Goal: Task Accomplishment & Management: Use online tool/utility

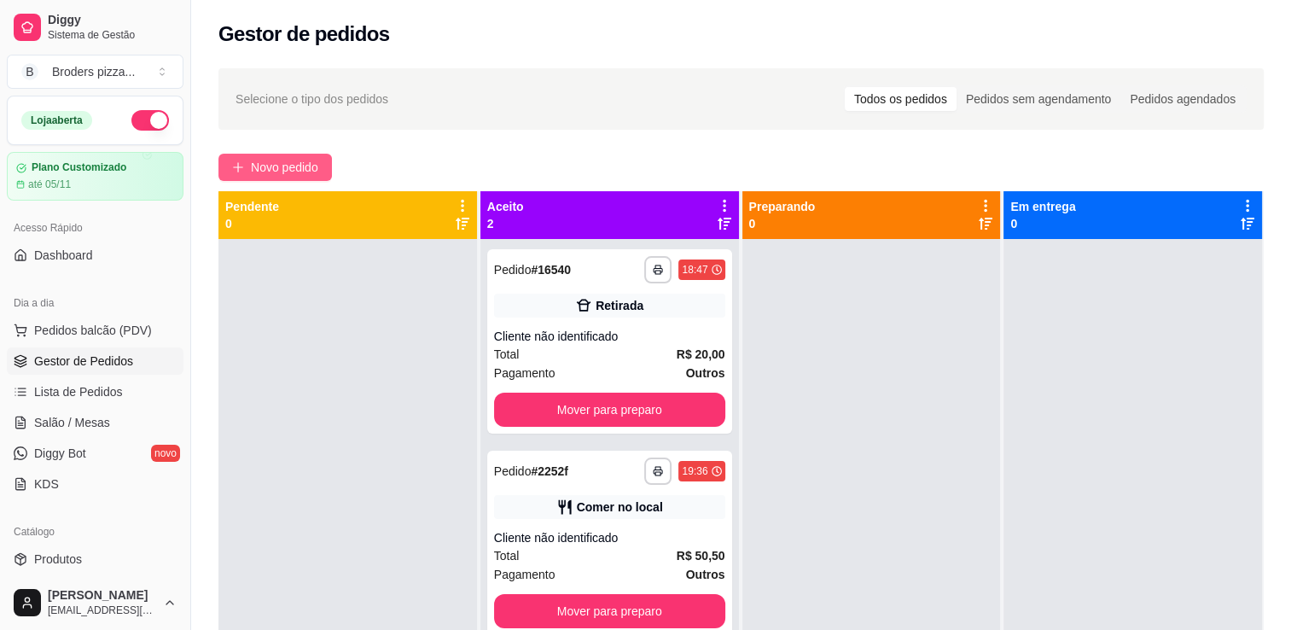
click at [311, 162] on span "Novo pedido" at bounding box center [284, 167] width 67 height 19
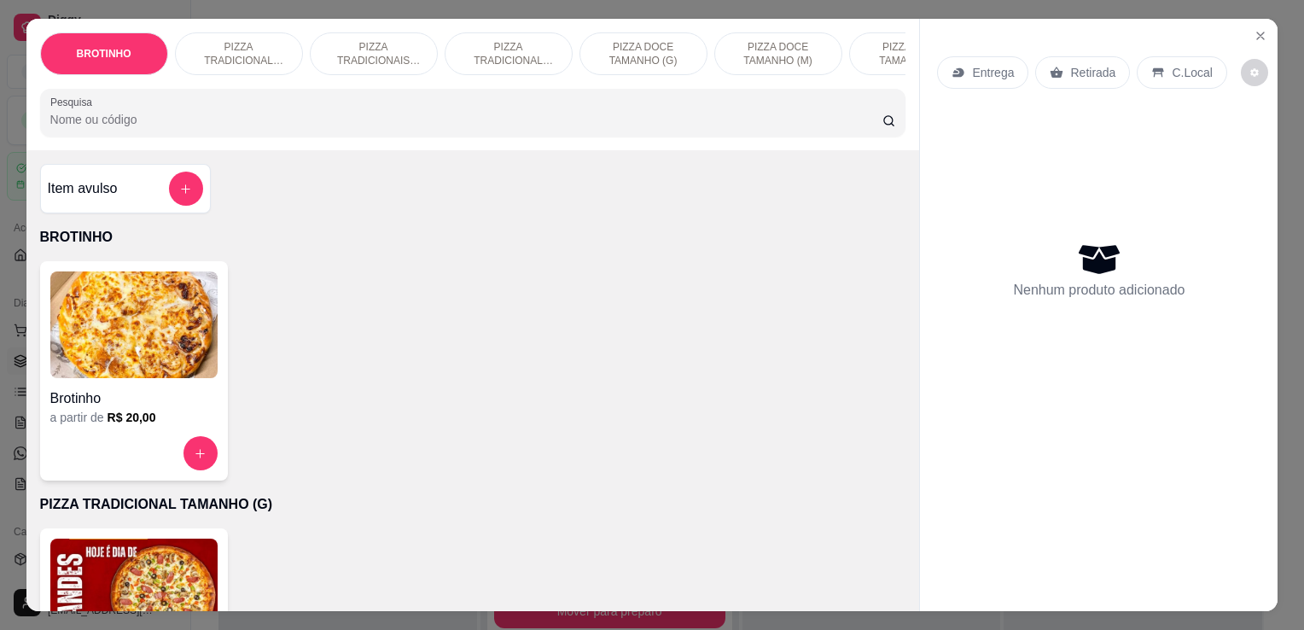
click at [99, 342] on img at bounding box center [133, 324] width 167 height 107
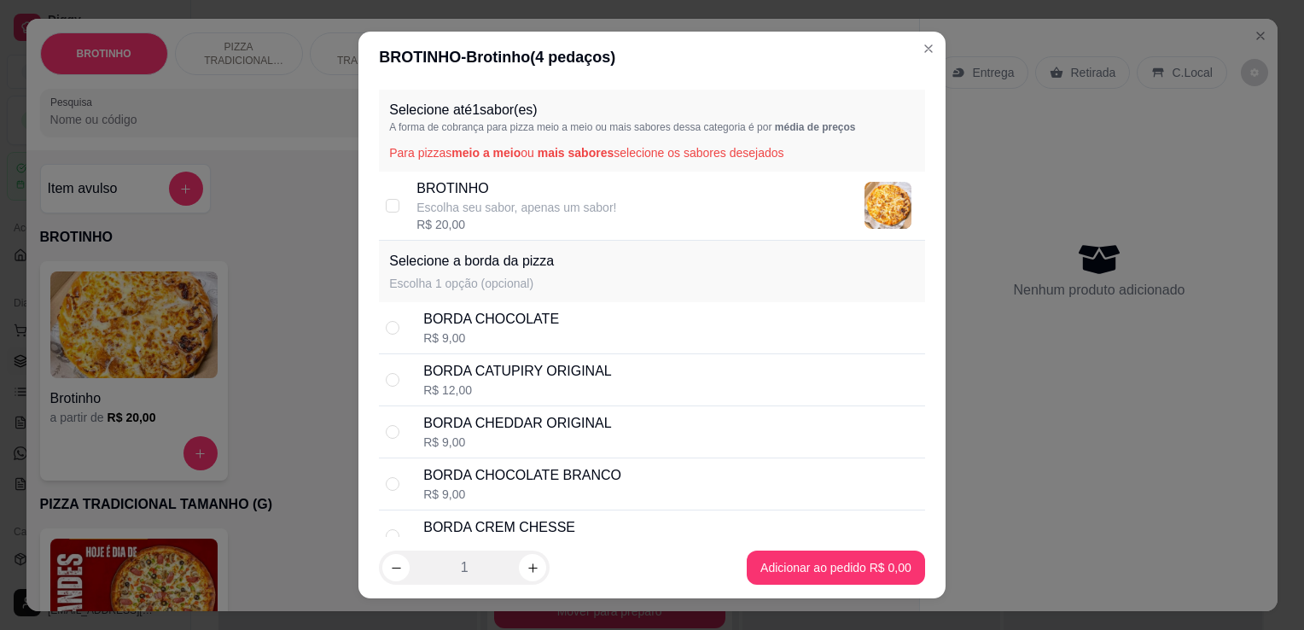
click at [597, 210] on p "Escolha seu sabor, apenas um sabor!" at bounding box center [516, 207] width 200 height 17
checkbox input "true"
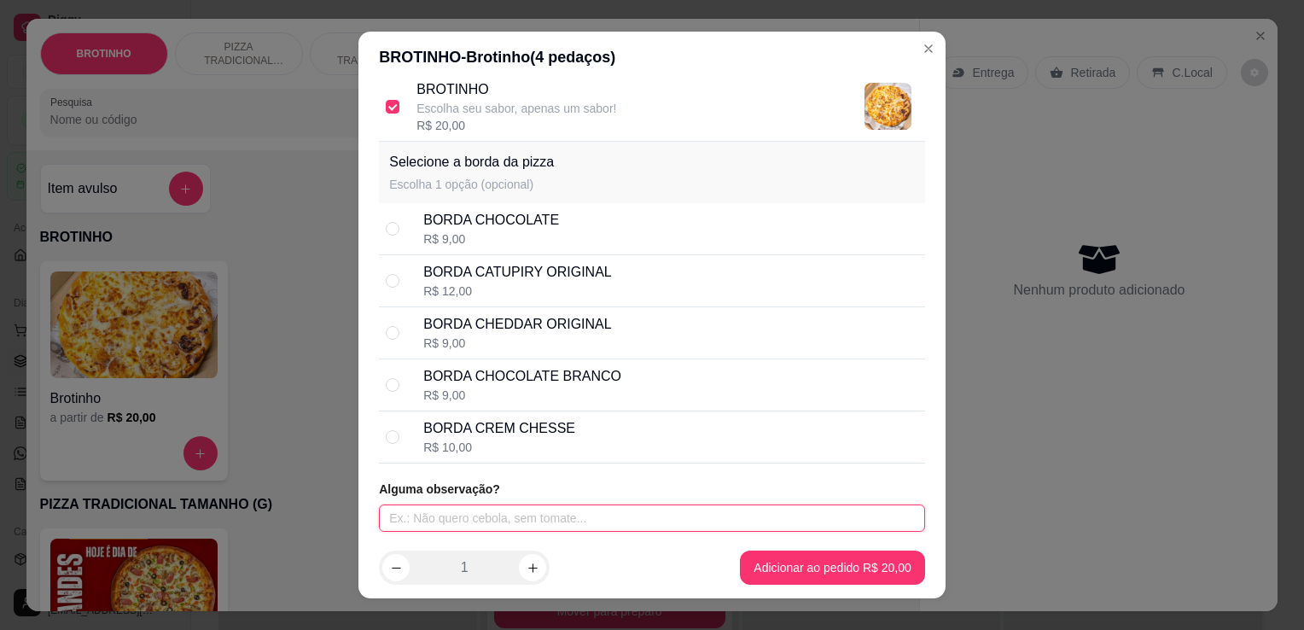
click at [601, 519] on input "text" at bounding box center [652, 517] width 546 height 27
type input "SEM MUSSARELA"
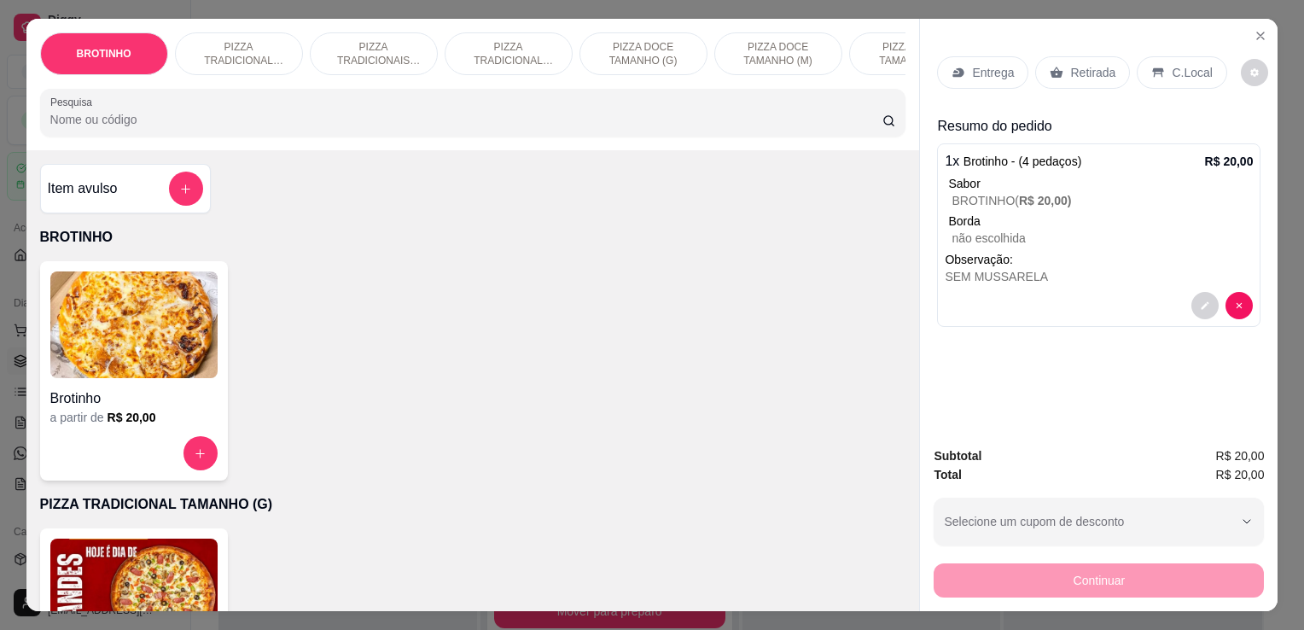
click at [961, 68] on div "Entrega" at bounding box center [982, 72] width 91 height 32
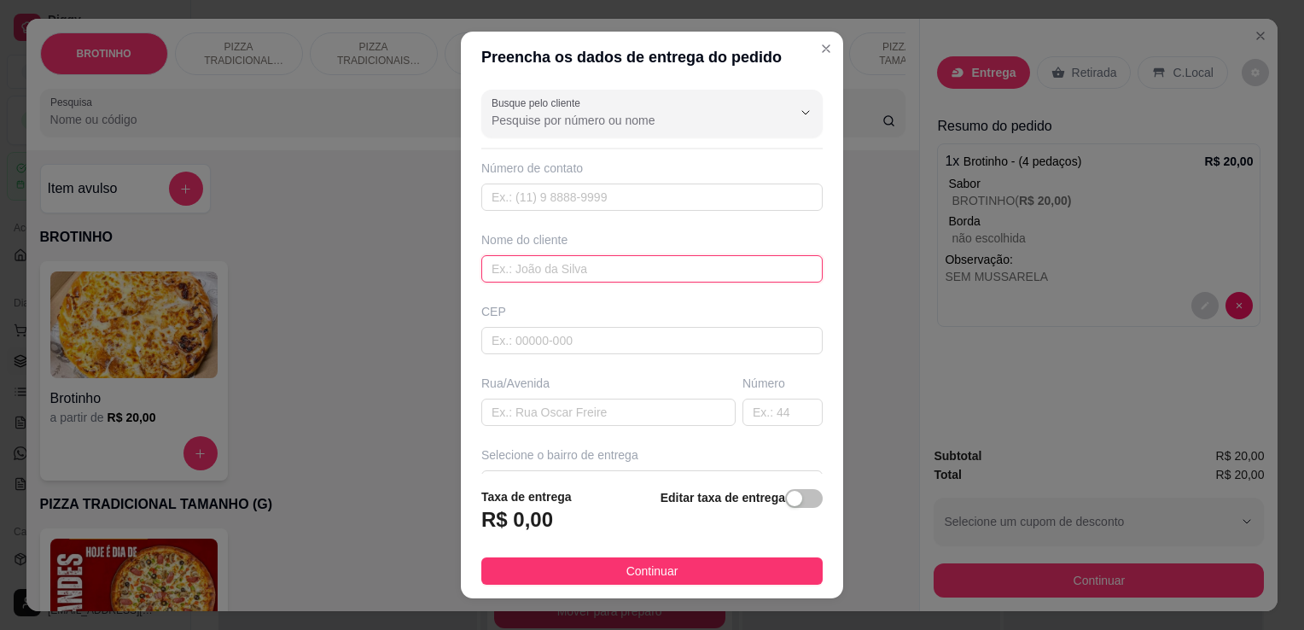
click at [546, 268] on input "text" at bounding box center [651, 268] width 341 height 27
type input "GERLEUDA"
click at [666, 412] on input "text" at bounding box center [608, 412] width 254 height 27
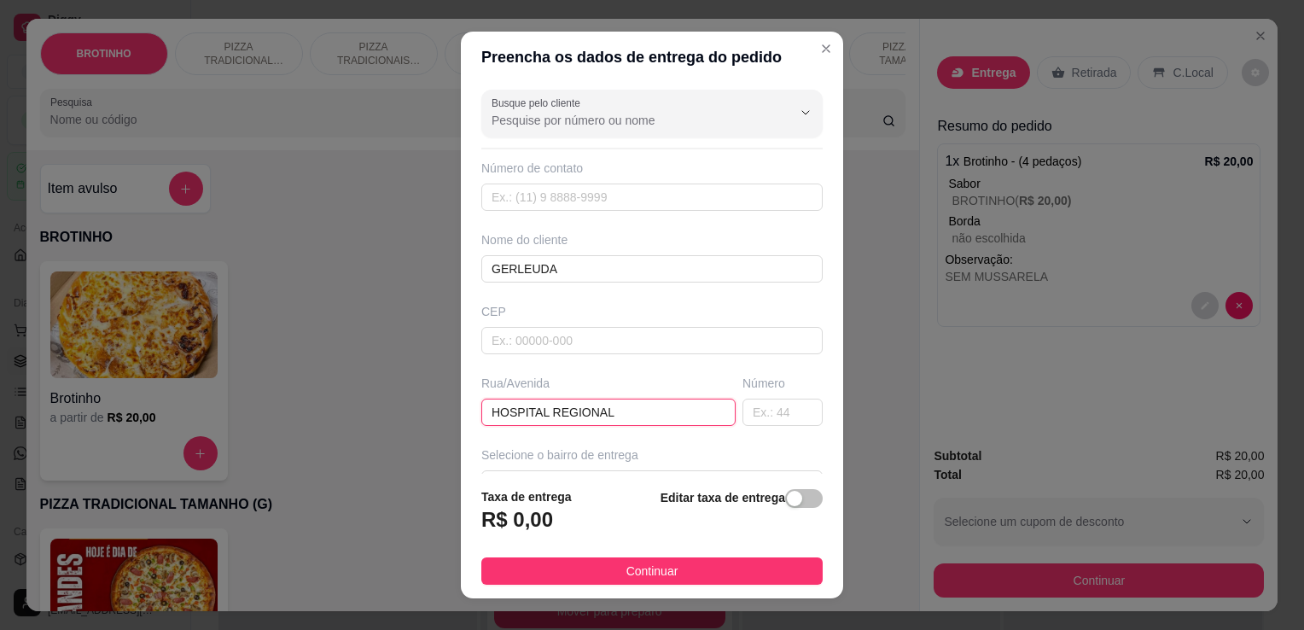
type input "HOSPITAL REGIONAL"
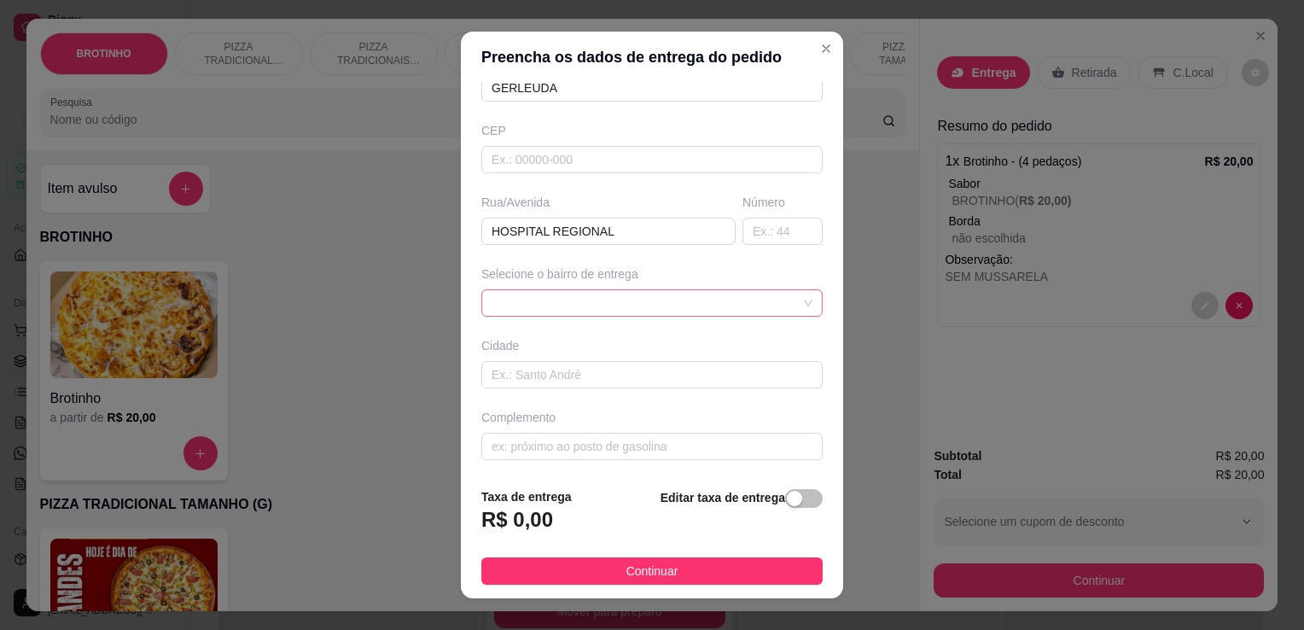
click at [591, 289] on div at bounding box center [651, 302] width 341 height 27
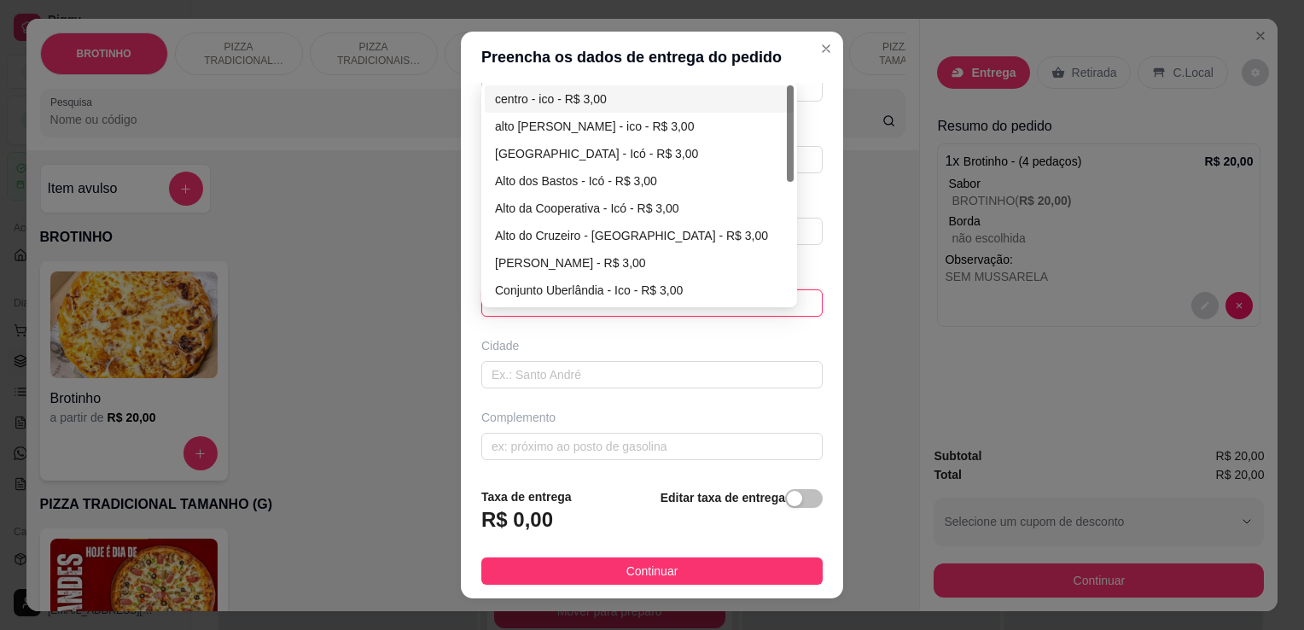
click at [516, 97] on div "centro - ico - R$ 3,00" at bounding box center [639, 99] width 288 height 19
type input "ico"
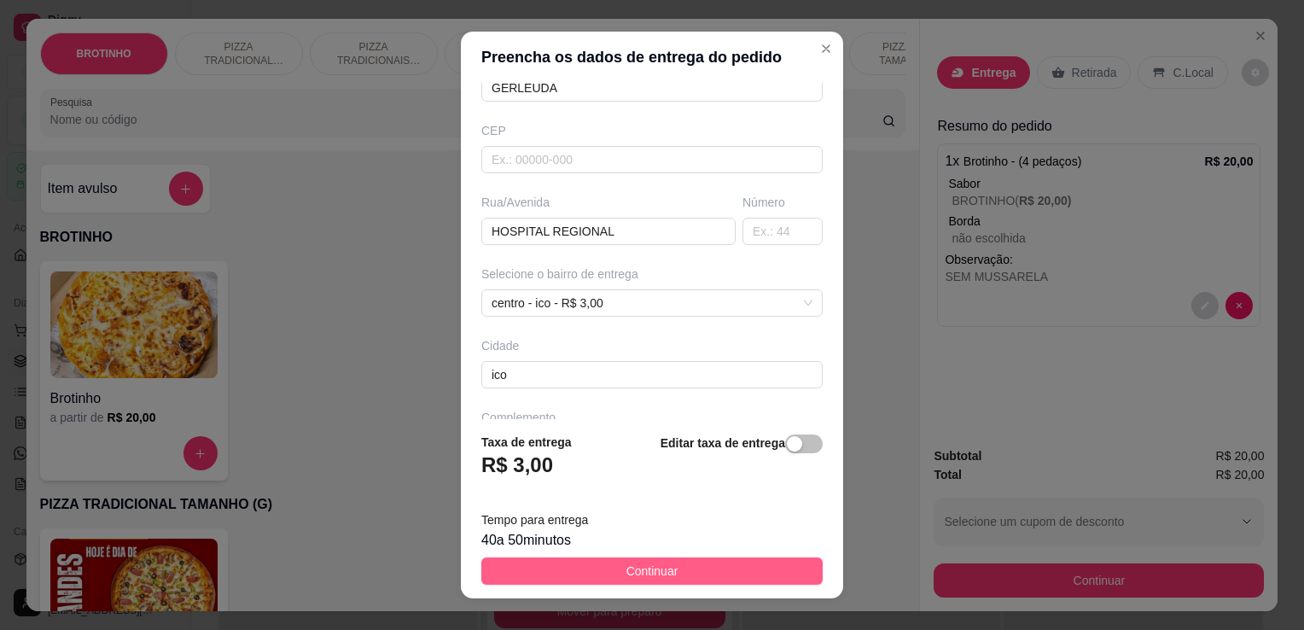
click at [612, 565] on button "Continuar" at bounding box center [651, 570] width 341 height 27
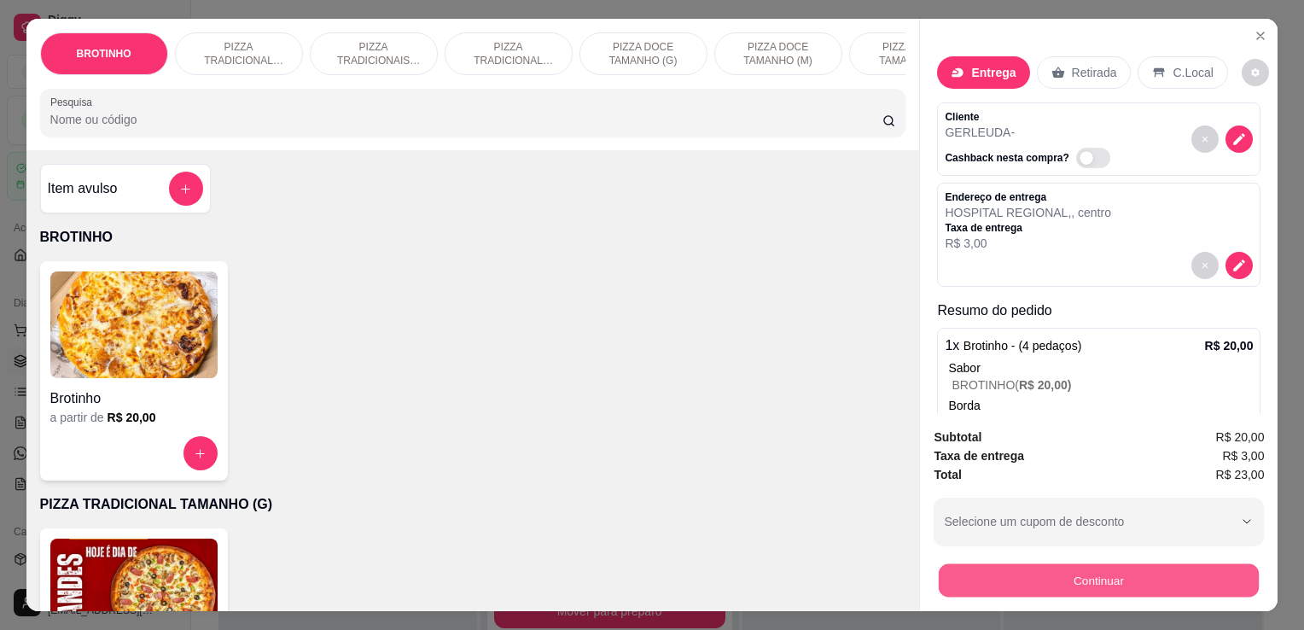
click at [1173, 570] on button "Continuar" at bounding box center [1099, 579] width 320 height 33
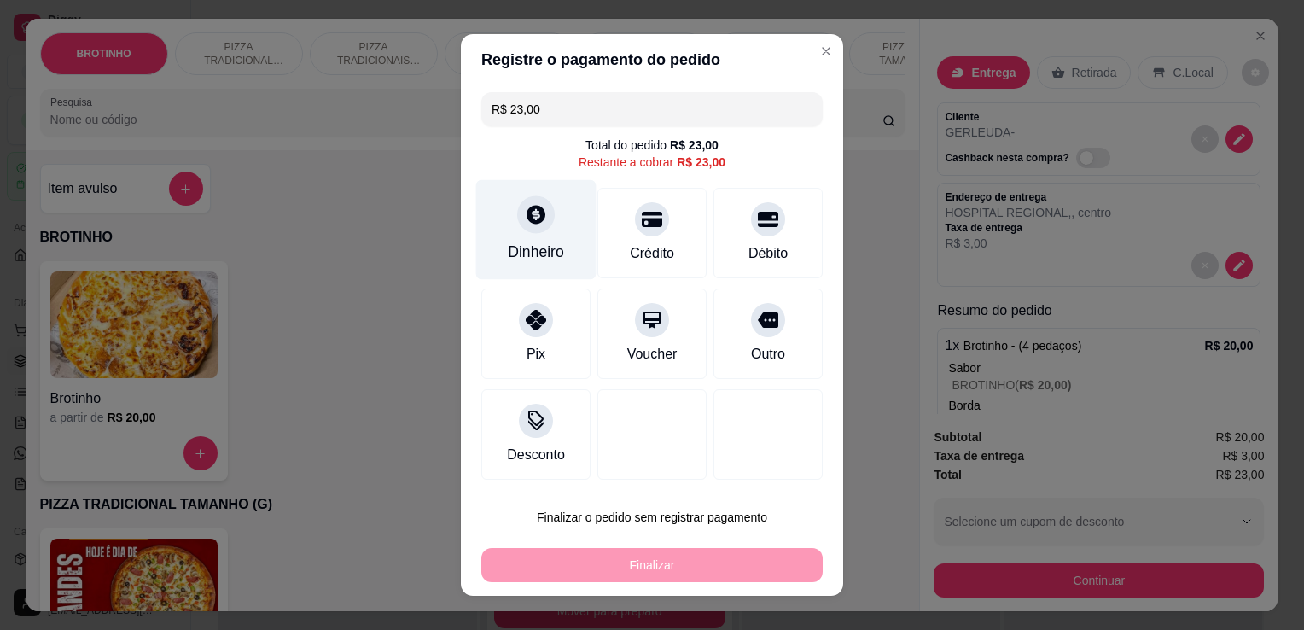
click at [537, 214] on icon at bounding box center [536, 214] width 22 height 22
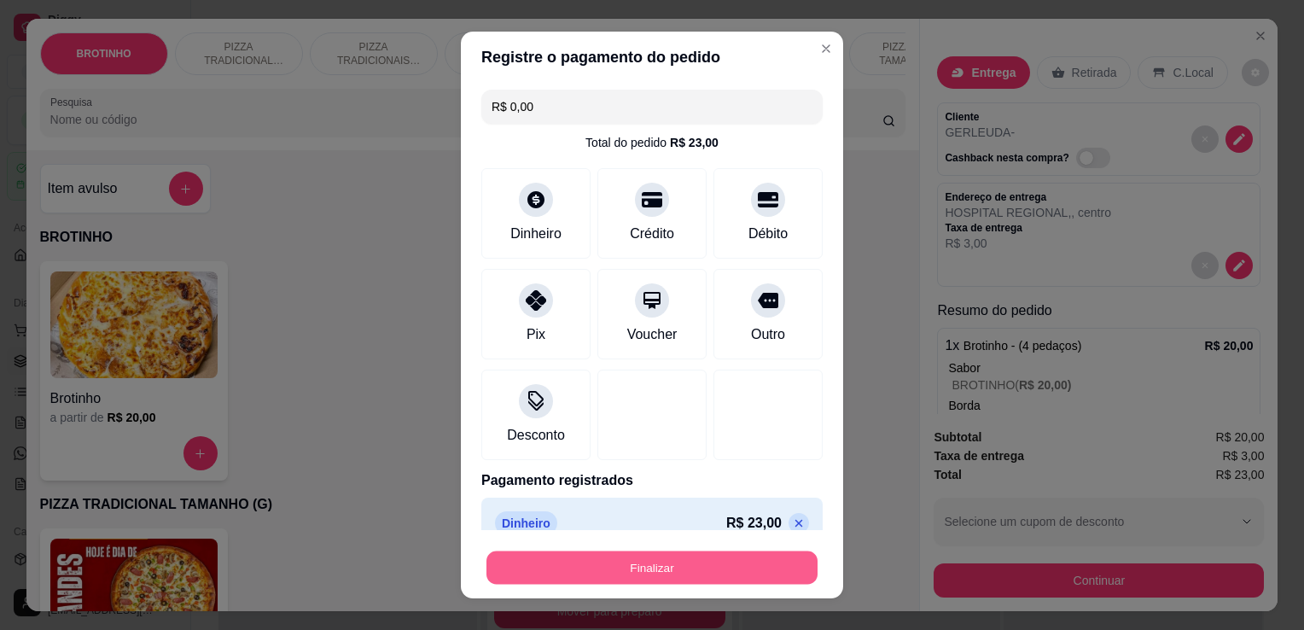
click at [663, 558] on button "Finalizar" at bounding box center [651, 567] width 331 height 33
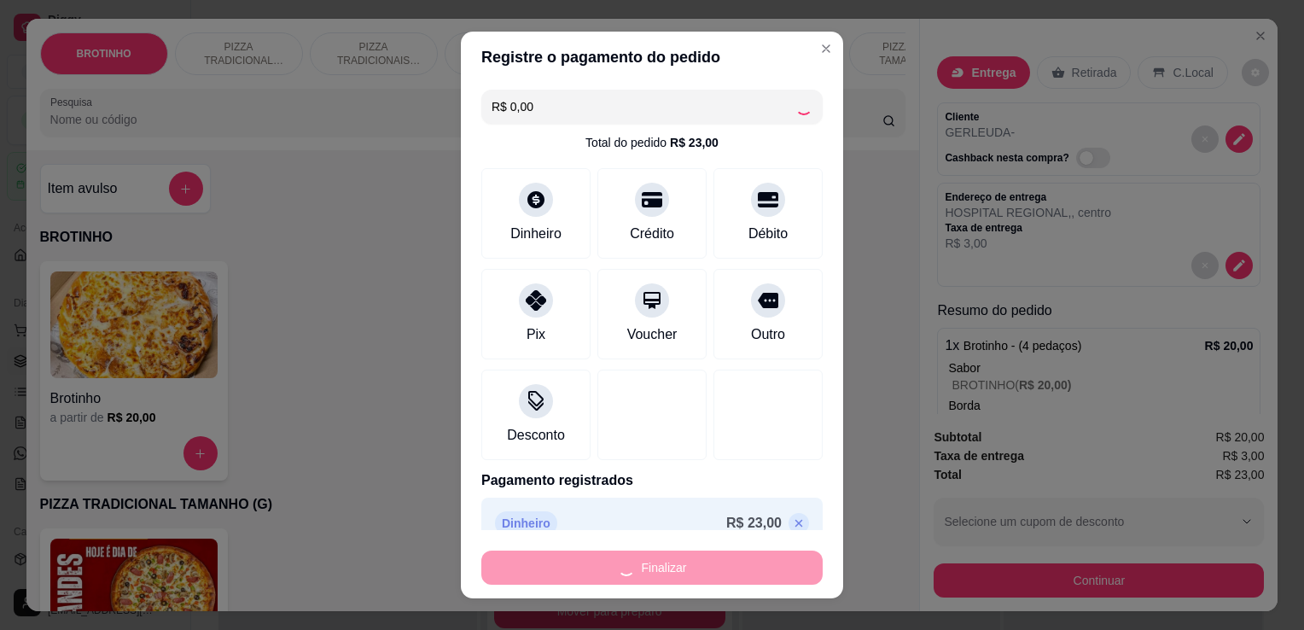
type input "-R$ 23,00"
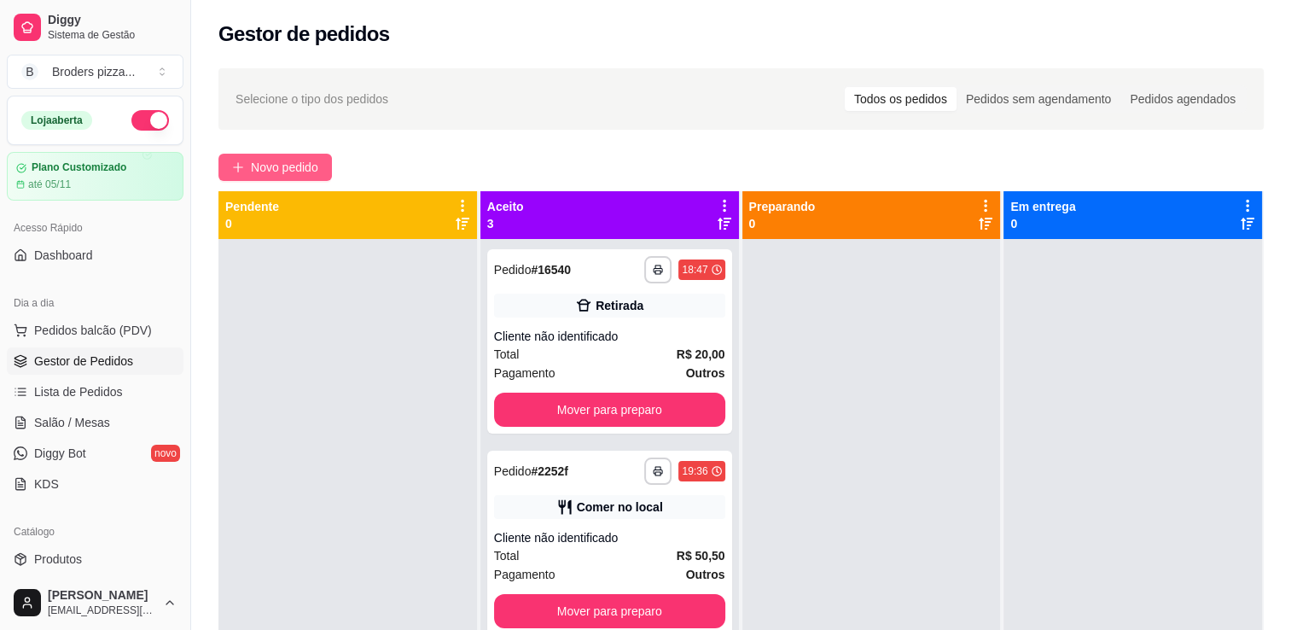
click at [247, 155] on button "Novo pedido" at bounding box center [274, 167] width 113 height 27
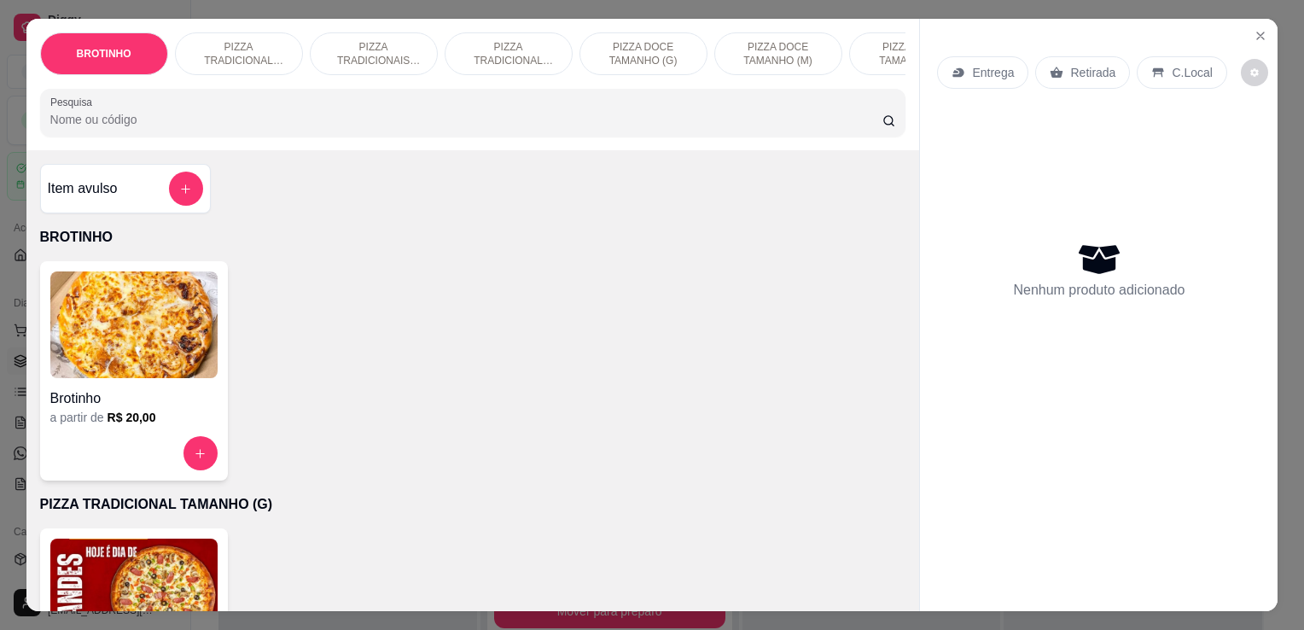
click at [189, 544] on img at bounding box center [133, 591] width 167 height 107
click at [369, 48] on p "PIZZA TRADICIONAIS TAMANHO (M)" at bounding box center [373, 53] width 99 height 27
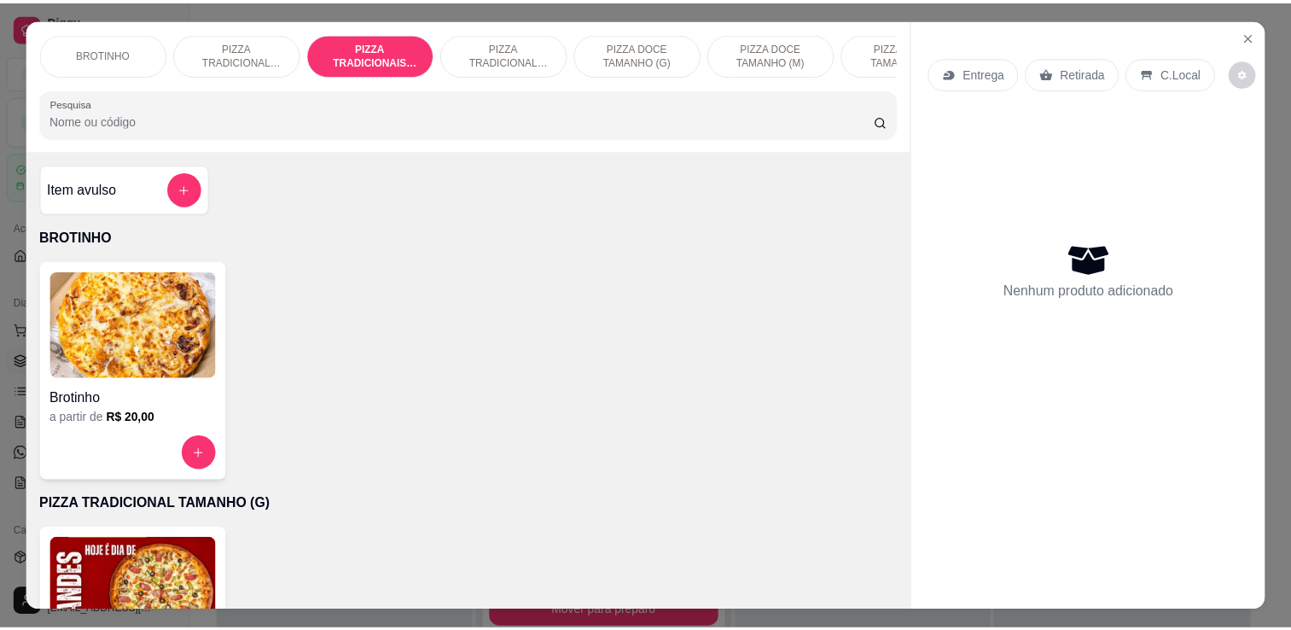
scroll to position [42, 0]
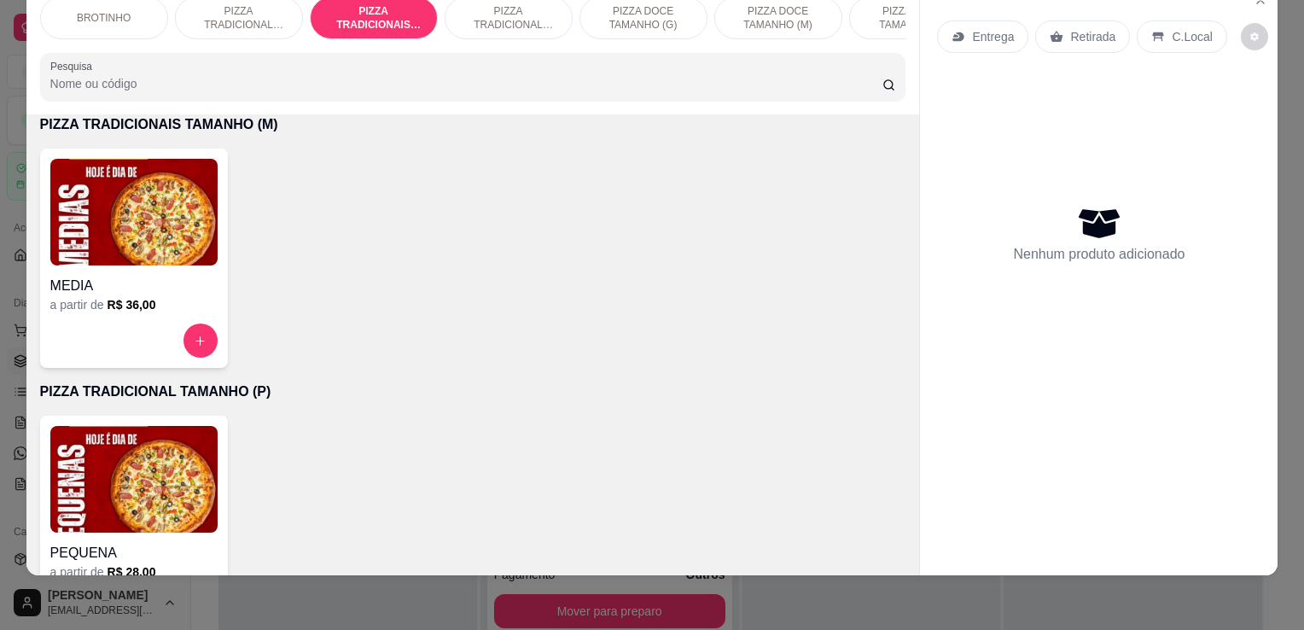
click at [170, 247] on img at bounding box center [133, 212] width 167 height 107
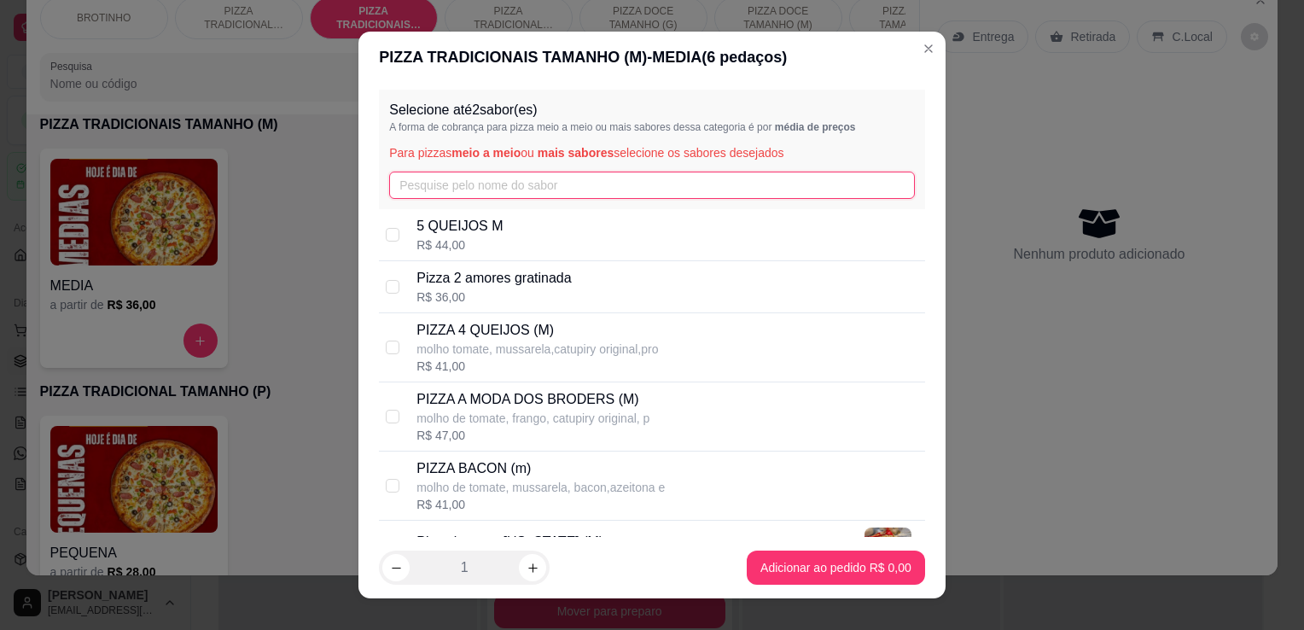
click at [436, 189] on input "text" at bounding box center [652, 185] width 526 height 27
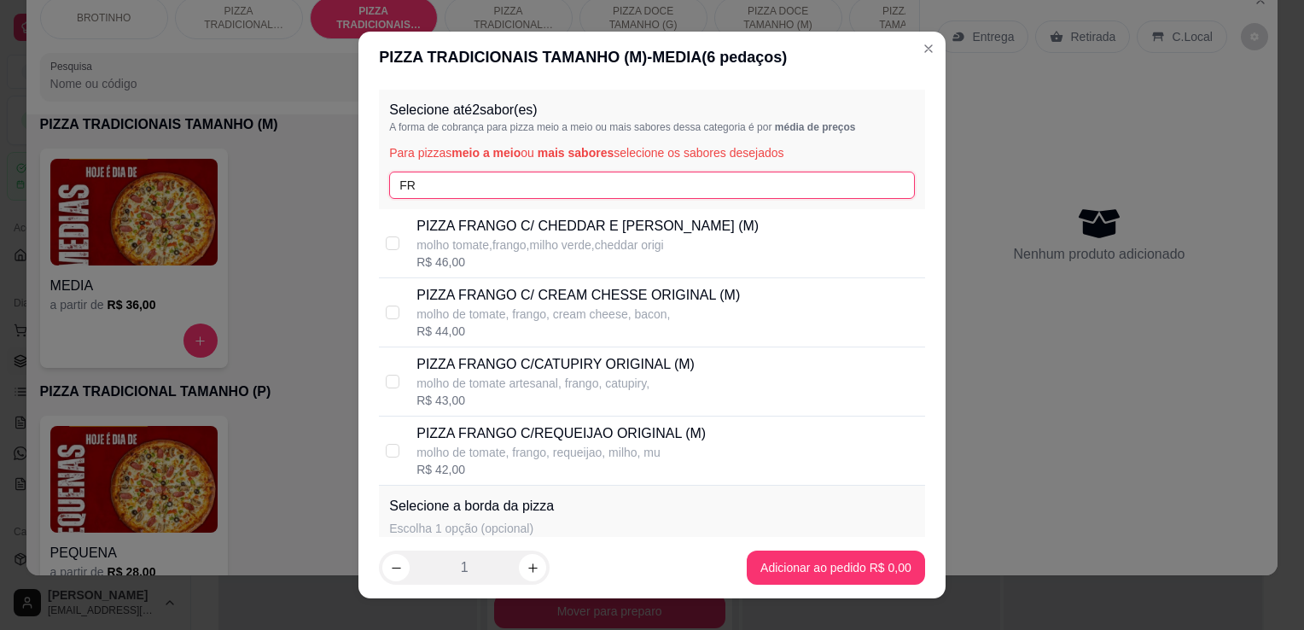
type input "FR"
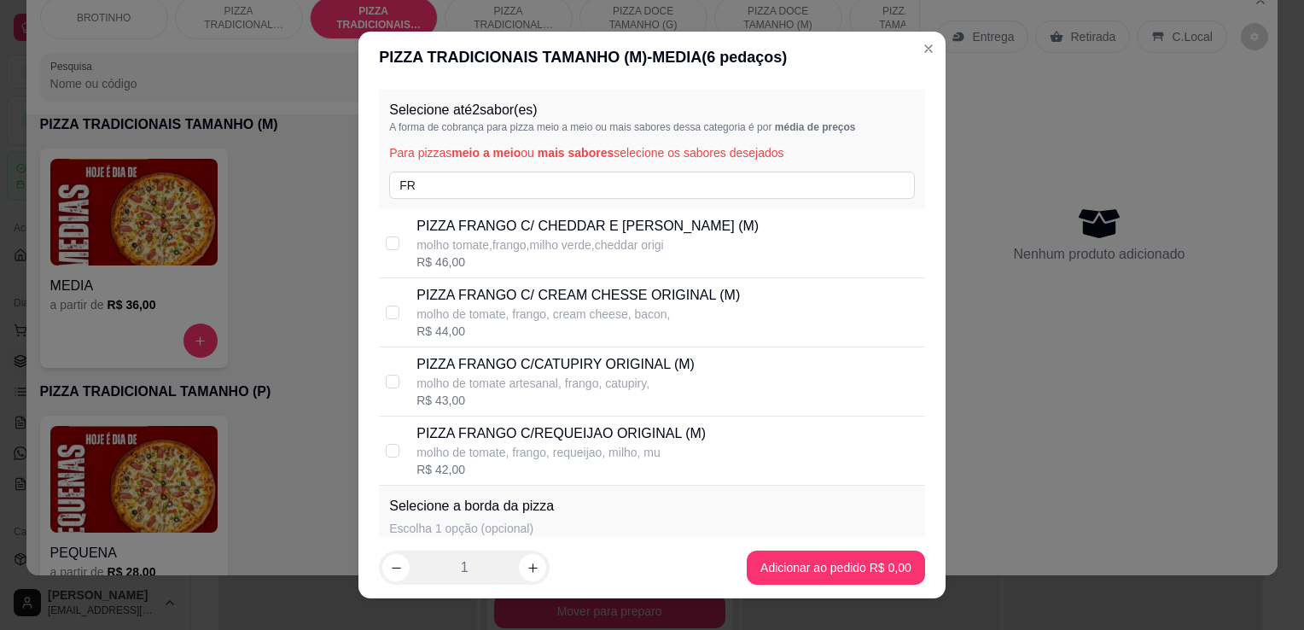
click at [607, 379] on p "molho de tomate artesanal, frango, catupiry," at bounding box center [555, 383] width 278 height 17
checkbox input "true"
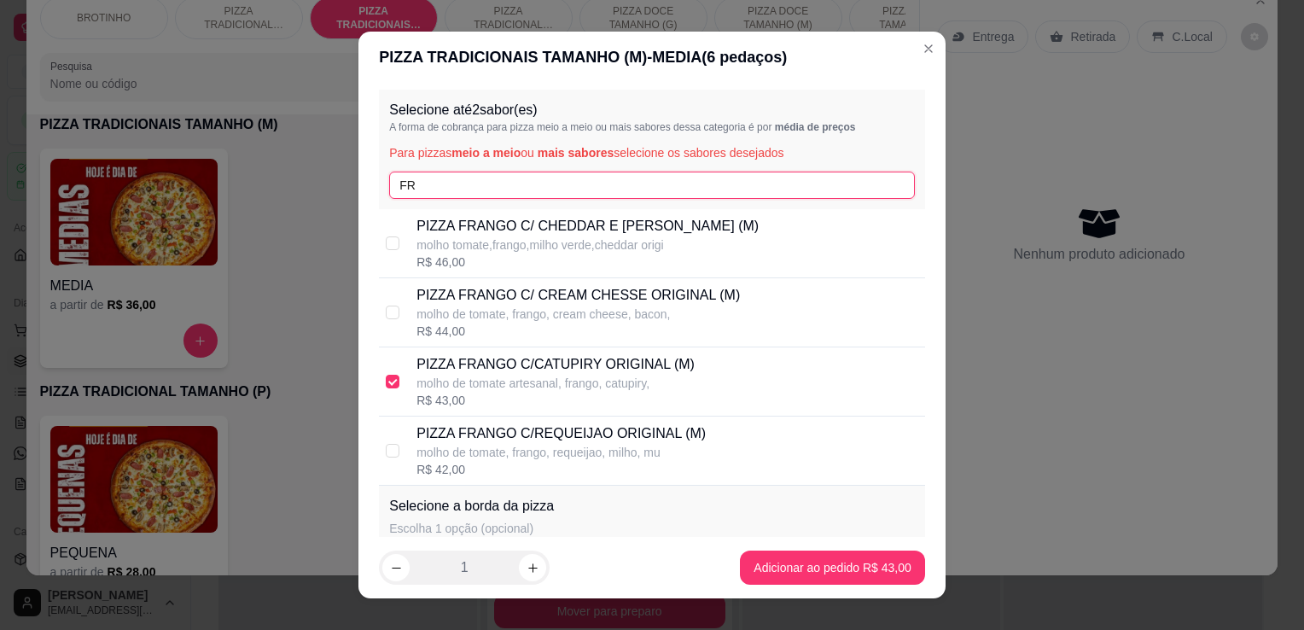
click at [474, 178] on input "FR" at bounding box center [652, 185] width 526 height 27
type input "F"
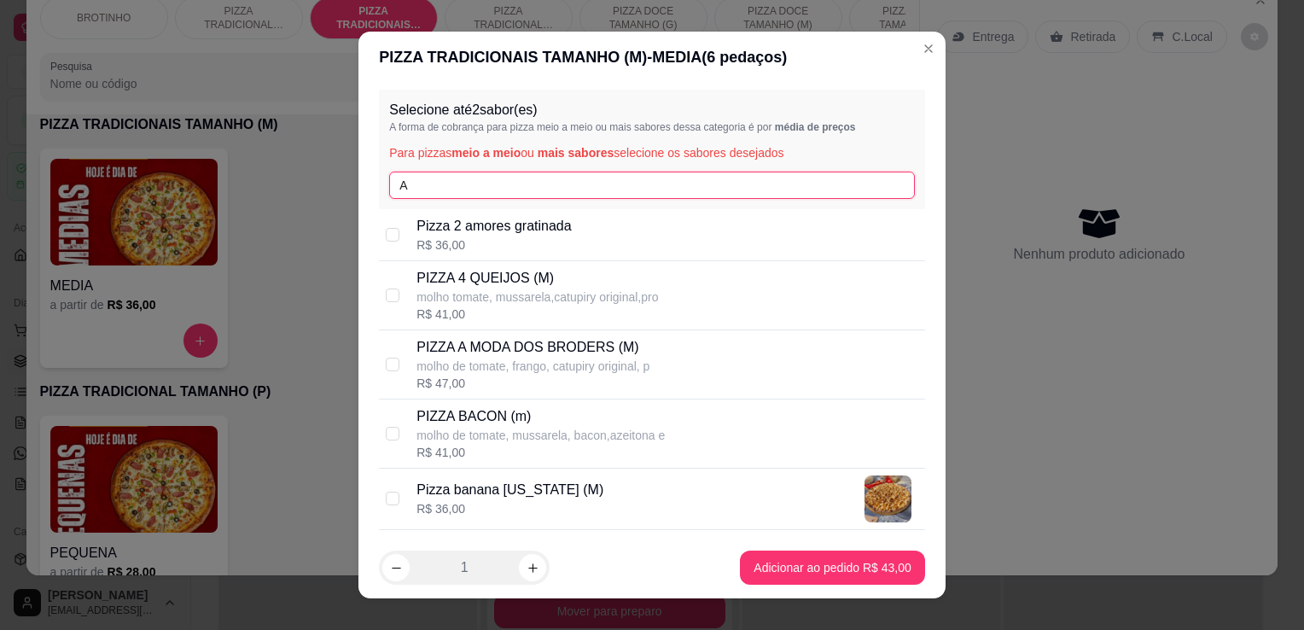
type input "A"
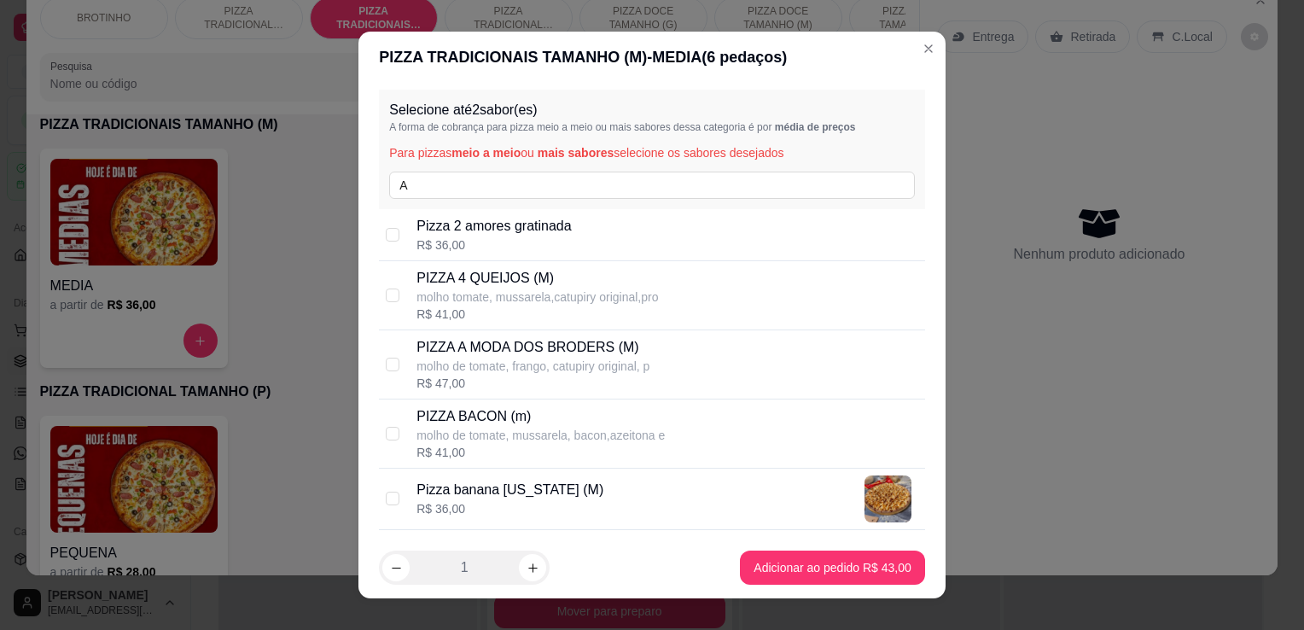
click at [651, 366] on div "PIZZA A MODA DOS BRODERS (M) molho de tomate, frango, catupiry original, p R$ 4…" at bounding box center [667, 364] width 502 height 55
checkbox input "true"
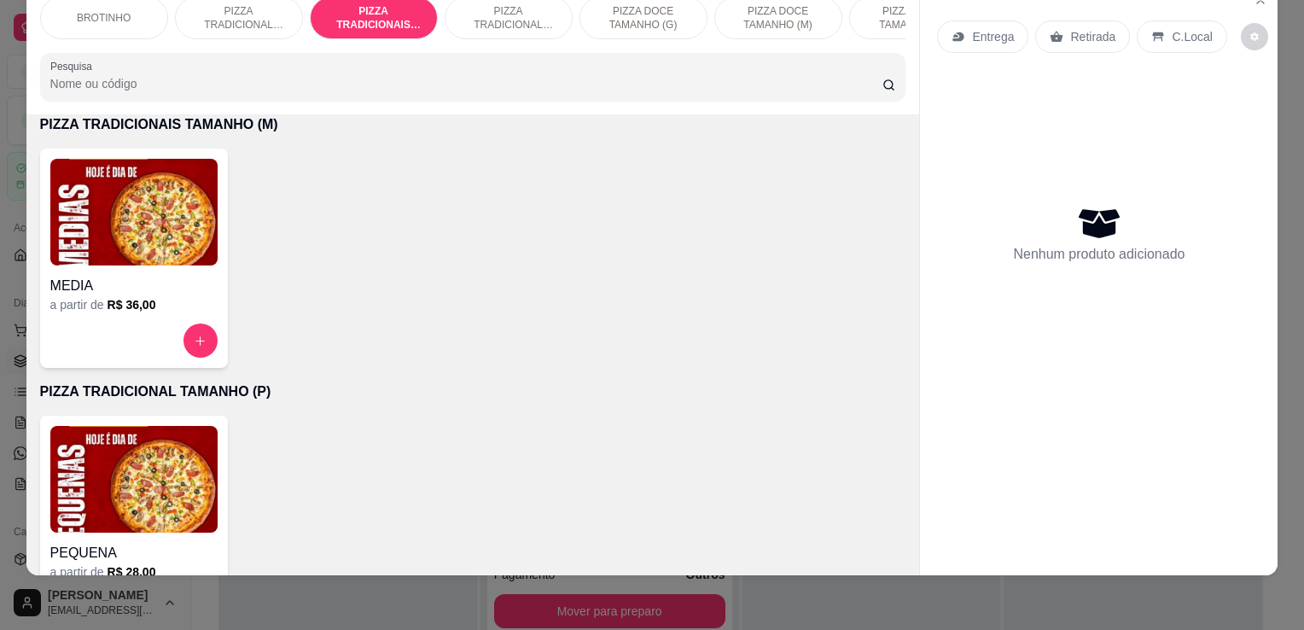
click at [170, 452] on img at bounding box center [133, 479] width 167 height 107
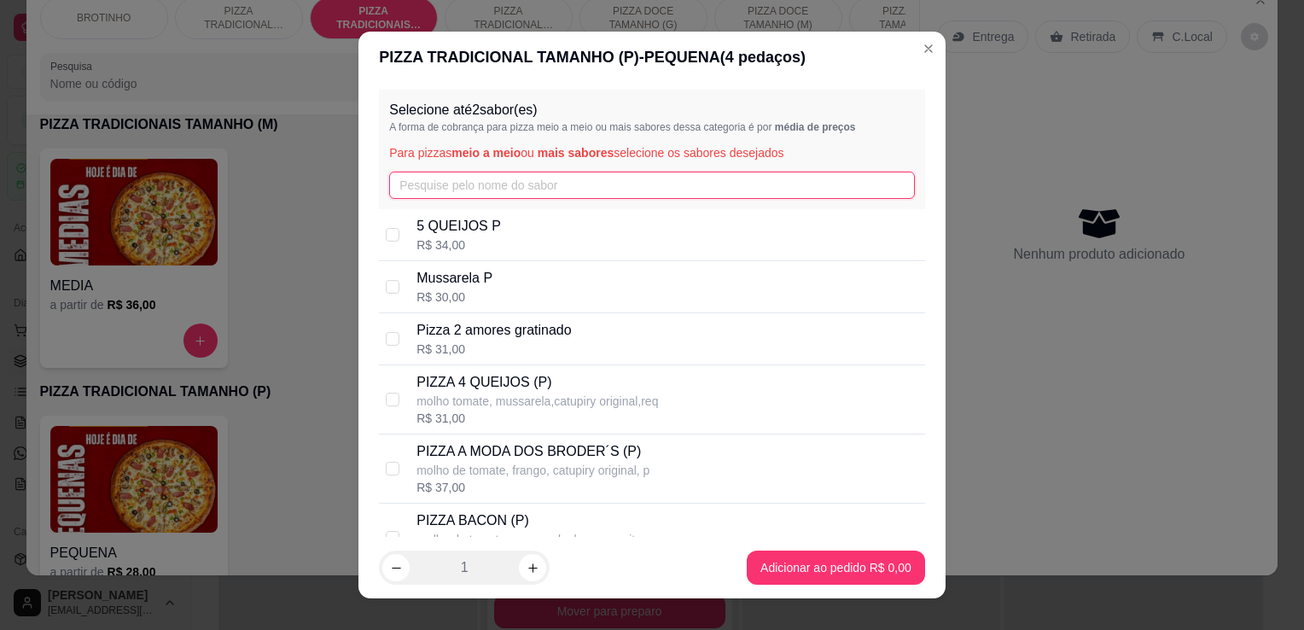
click at [463, 192] on input "text" at bounding box center [652, 185] width 526 height 27
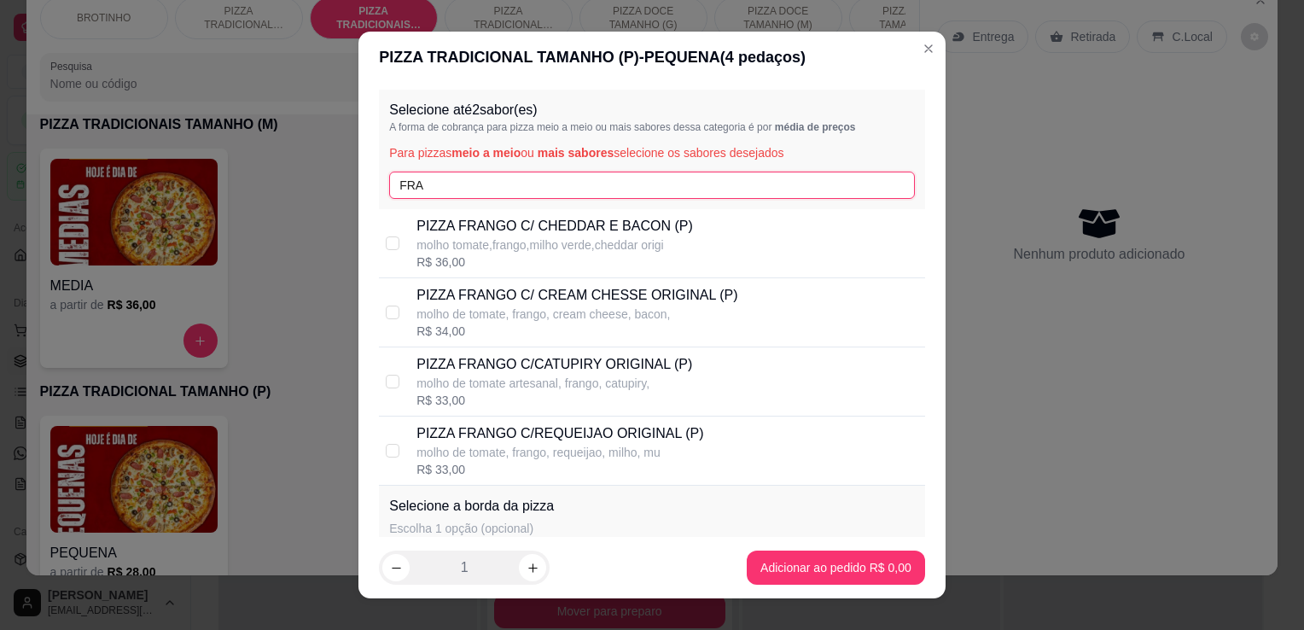
type input "FRA"
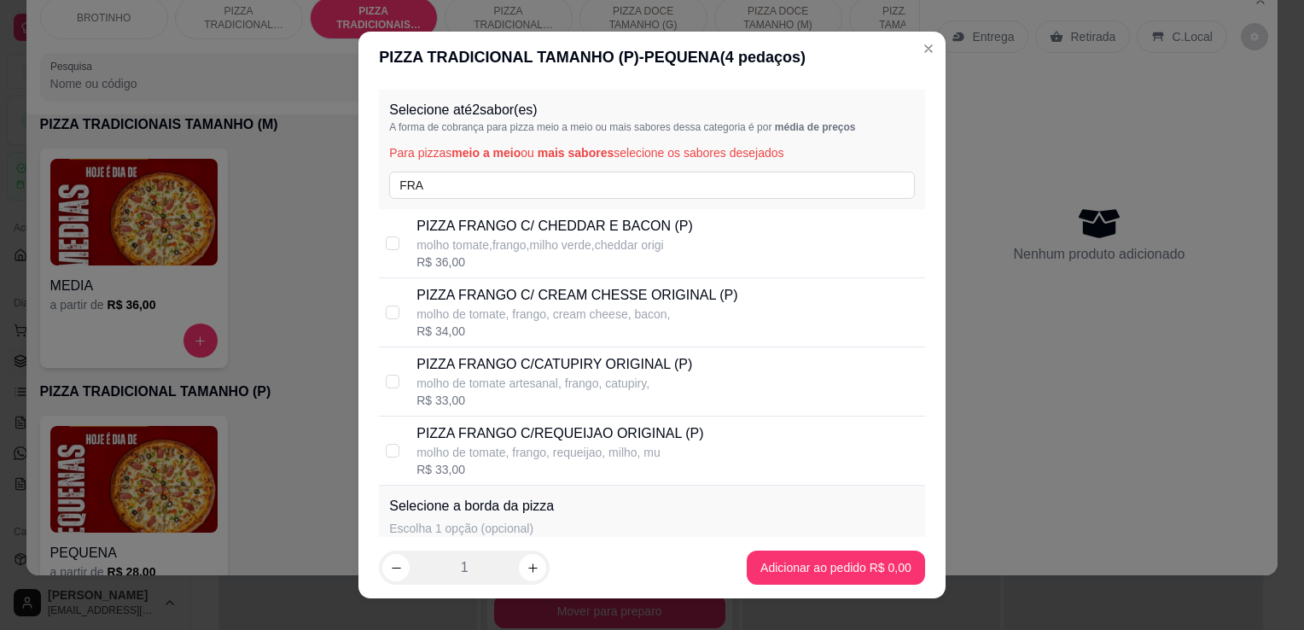
click at [599, 364] on p "PIZZA FRANGO C/CATUPIRY ORIGINAL (P)" at bounding box center [554, 364] width 276 height 20
checkbox input "true"
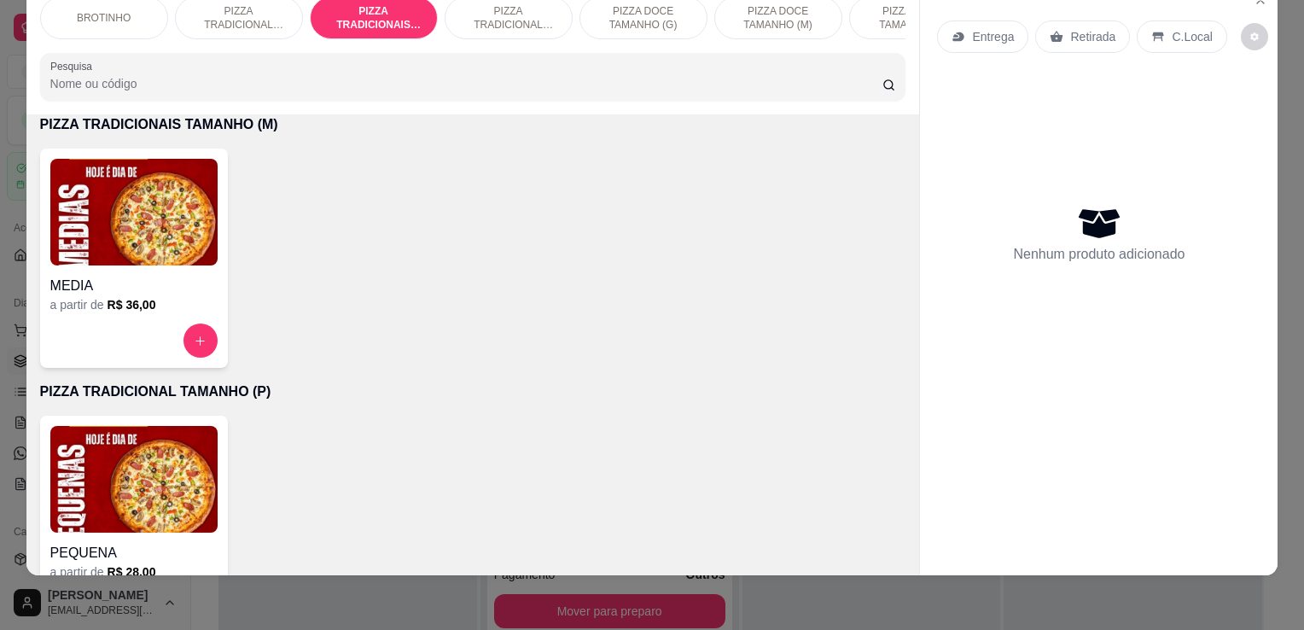
click at [153, 216] on img at bounding box center [133, 212] width 167 height 107
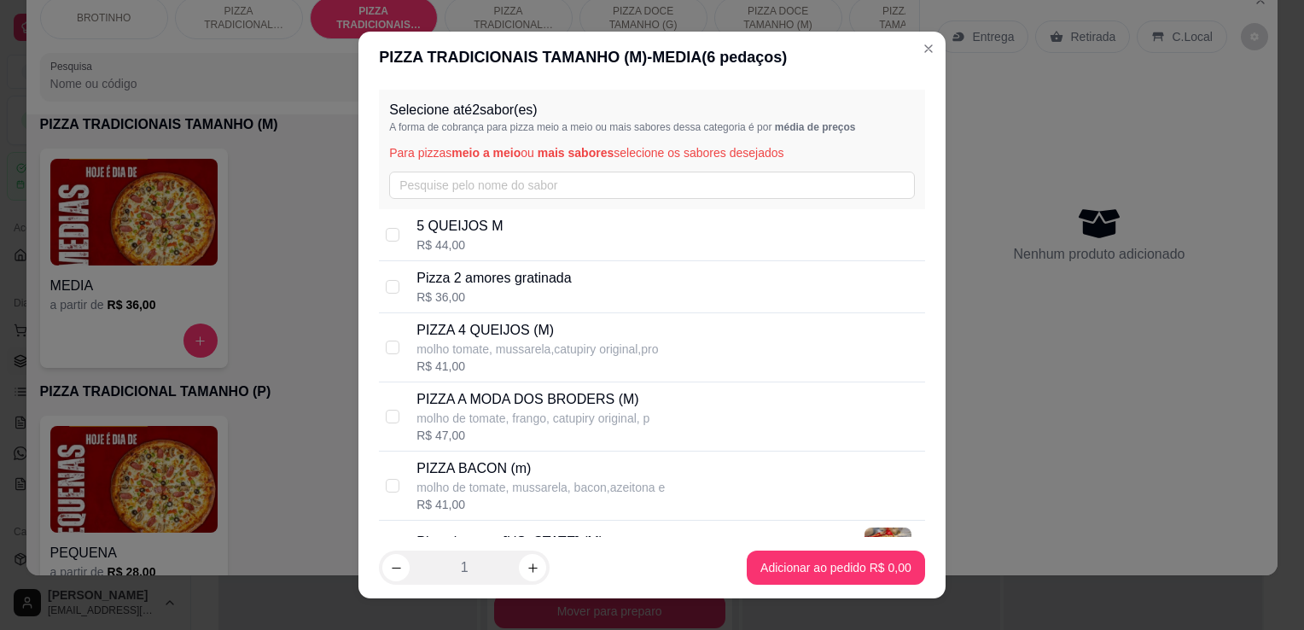
click at [571, 397] on p "PIZZA A MODA DOS BRODERS (M)" at bounding box center [532, 399] width 233 height 20
checkbox input "true"
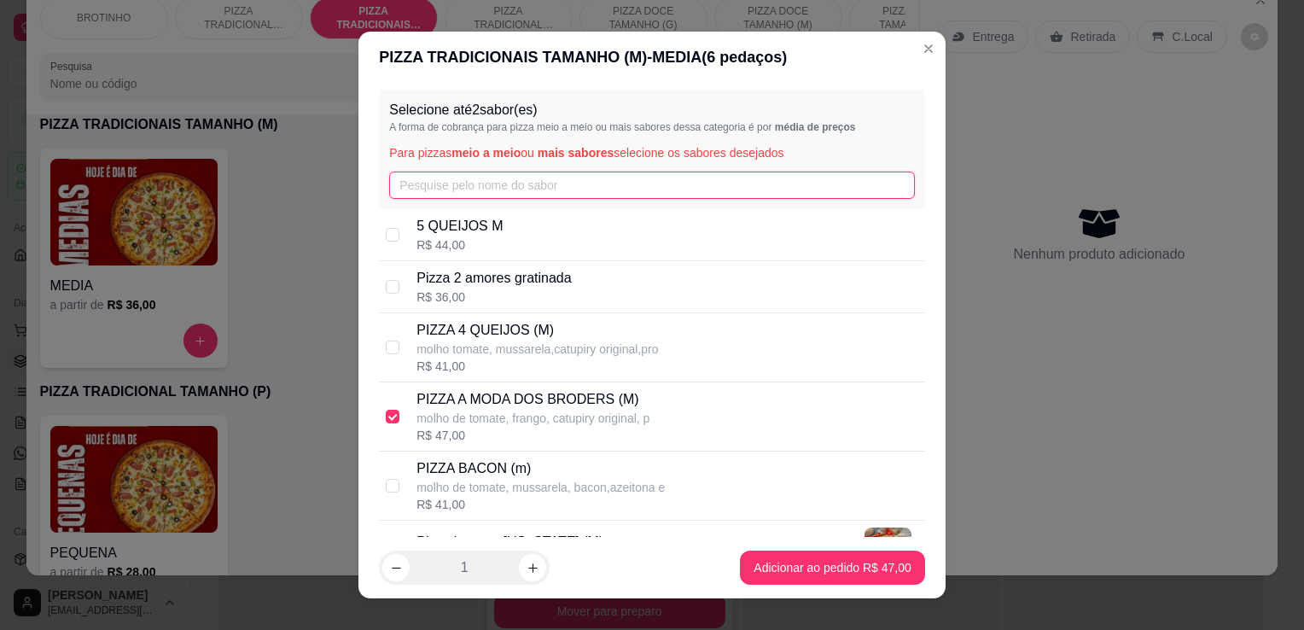
click at [512, 177] on input "text" at bounding box center [652, 185] width 526 height 27
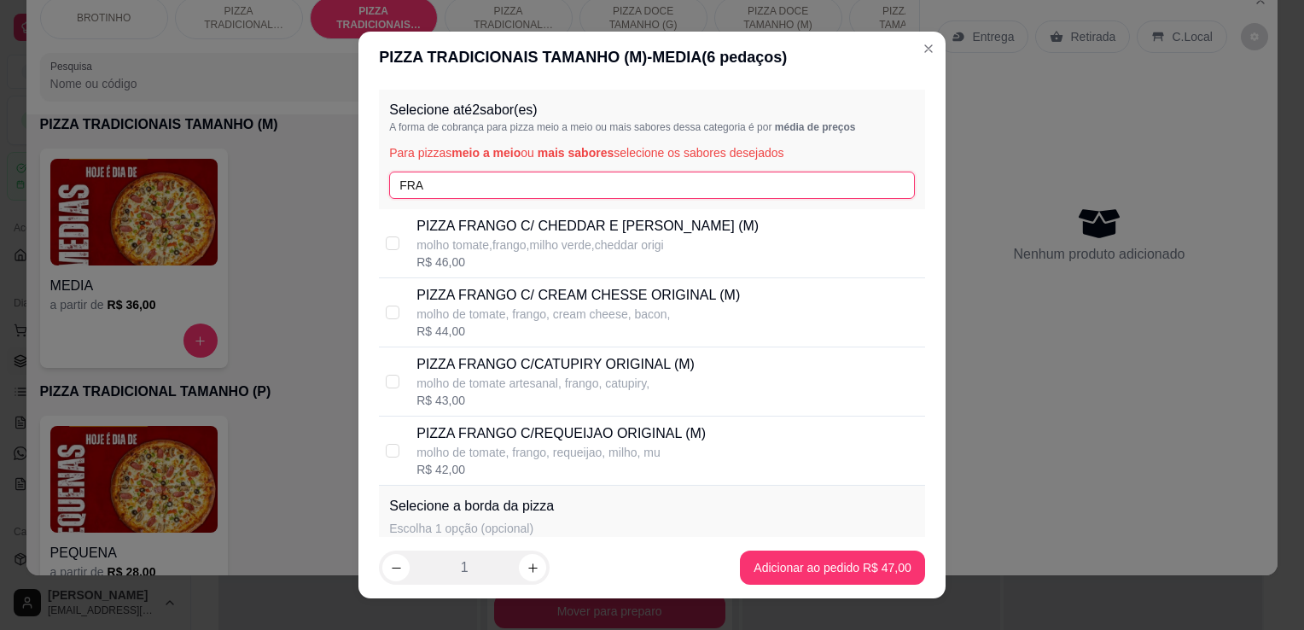
type input "FRA"
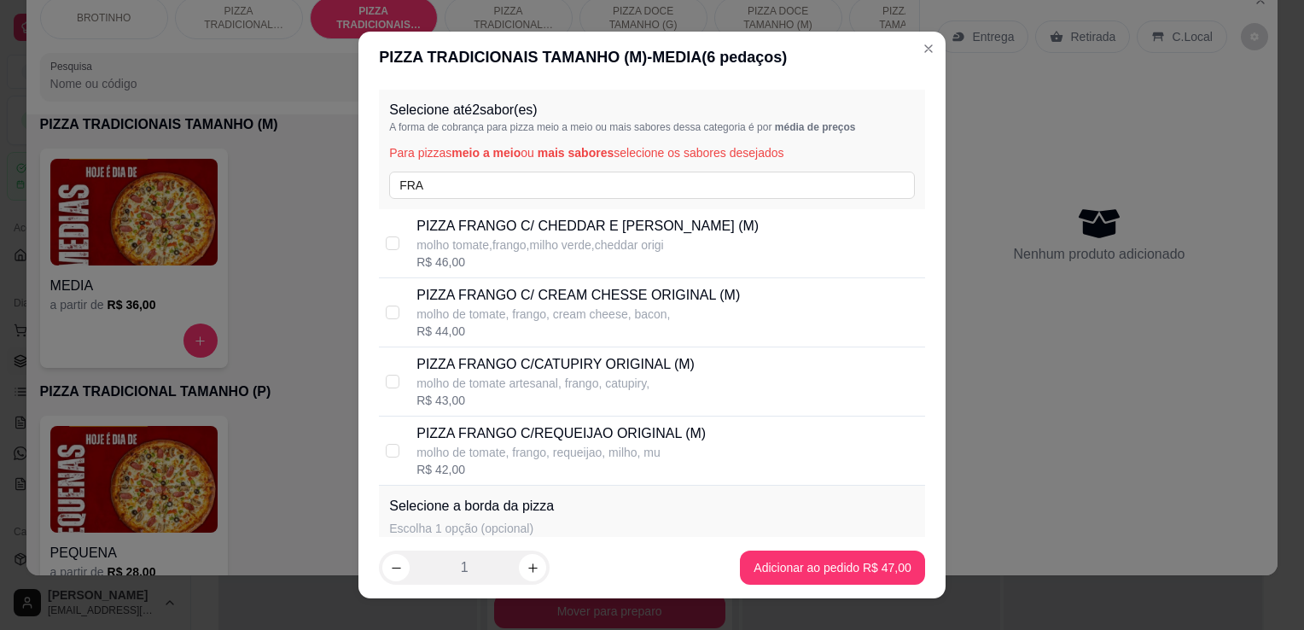
click at [604, 393] on div "R$ 43,00" at bounding box center [555, 400] width 278 height 17
checkbox input "true"
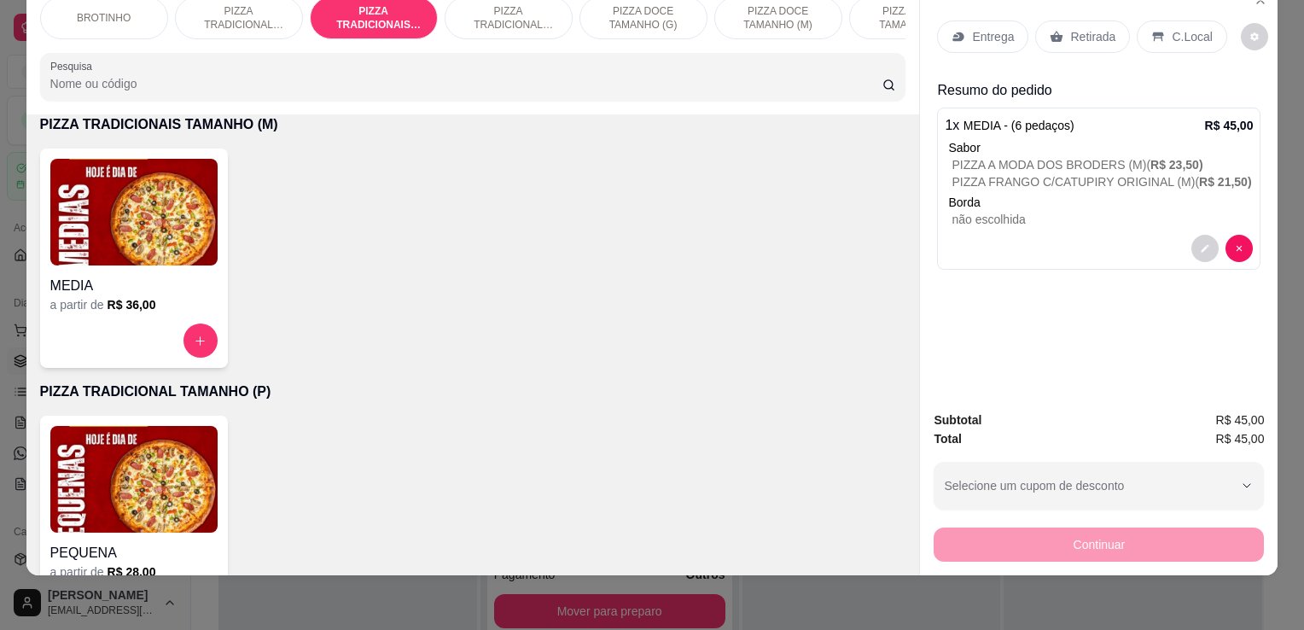
click at [1050, 31] on icon at bounding box center [1056, 36] width 13 height 11
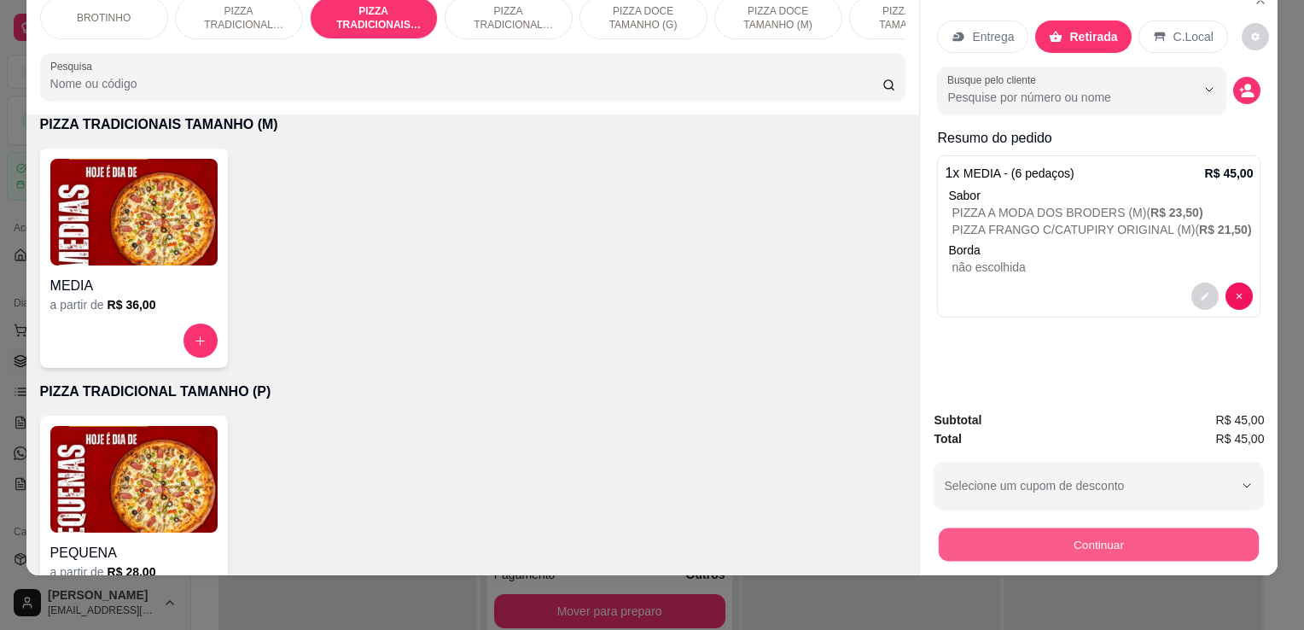
click at [1026, 544] on button "Continuar" at bounding box center [1099, 543] width 320 height 33
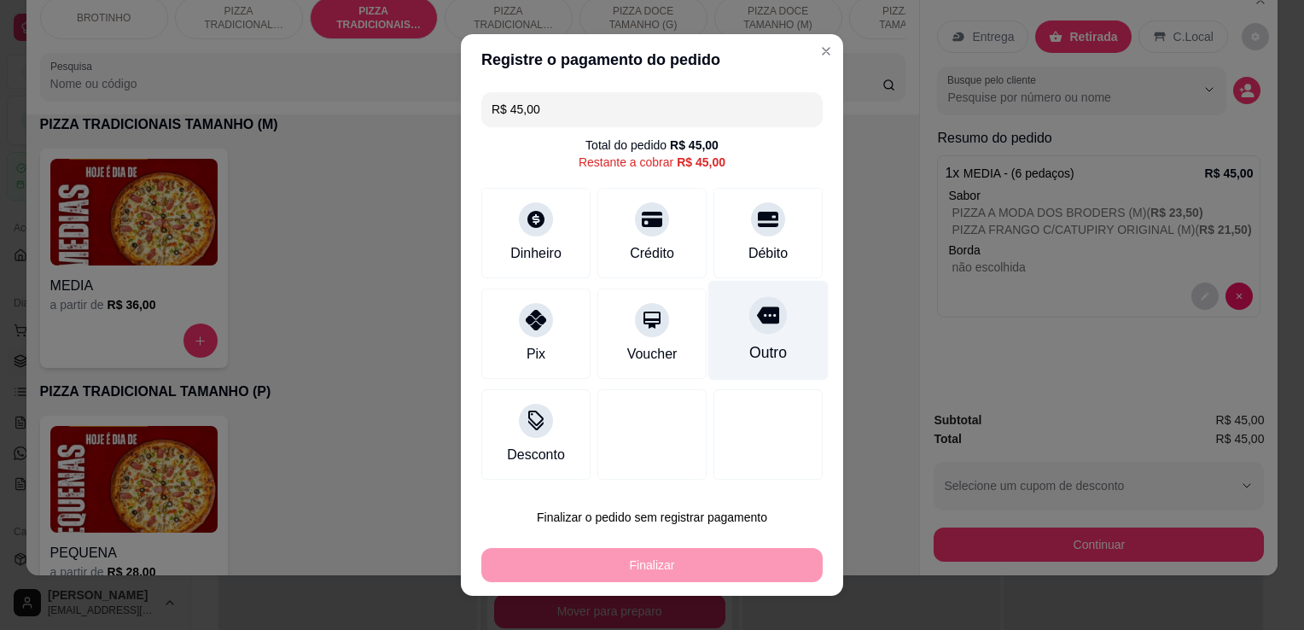
click at [757, 323] on icon at bounding box center [768, 315] width 22 height 17
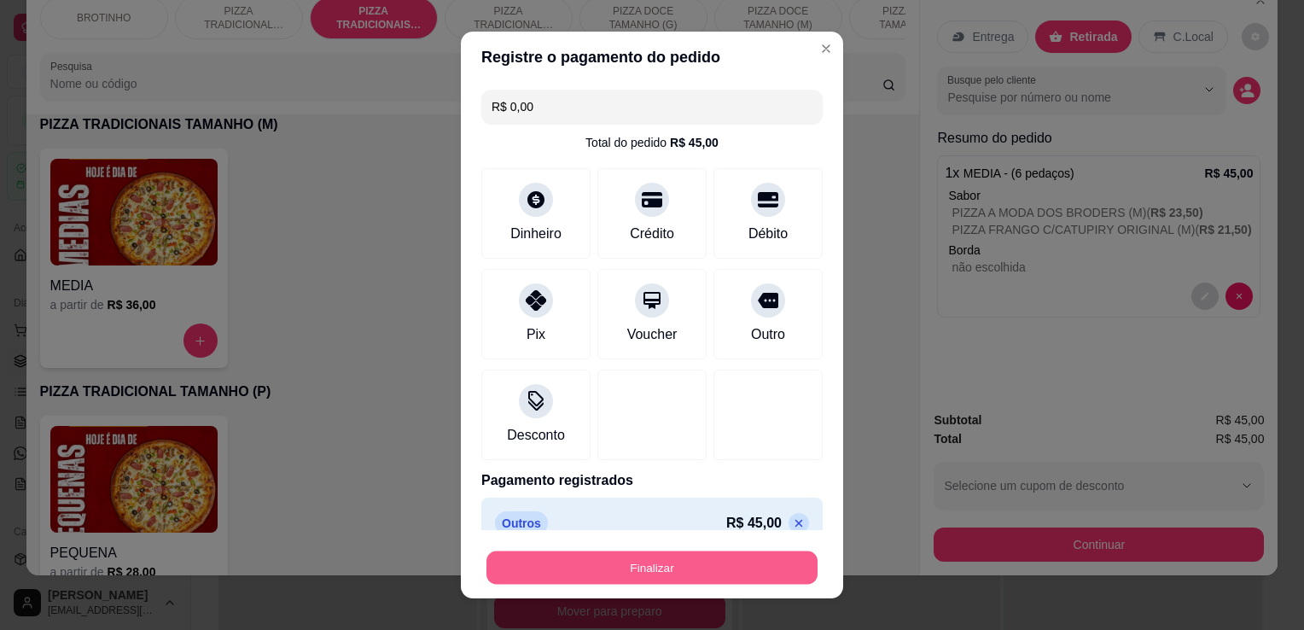
click at [577, 569] on button "Finalizar" at bounding box center [651, 567] width 331 height 33
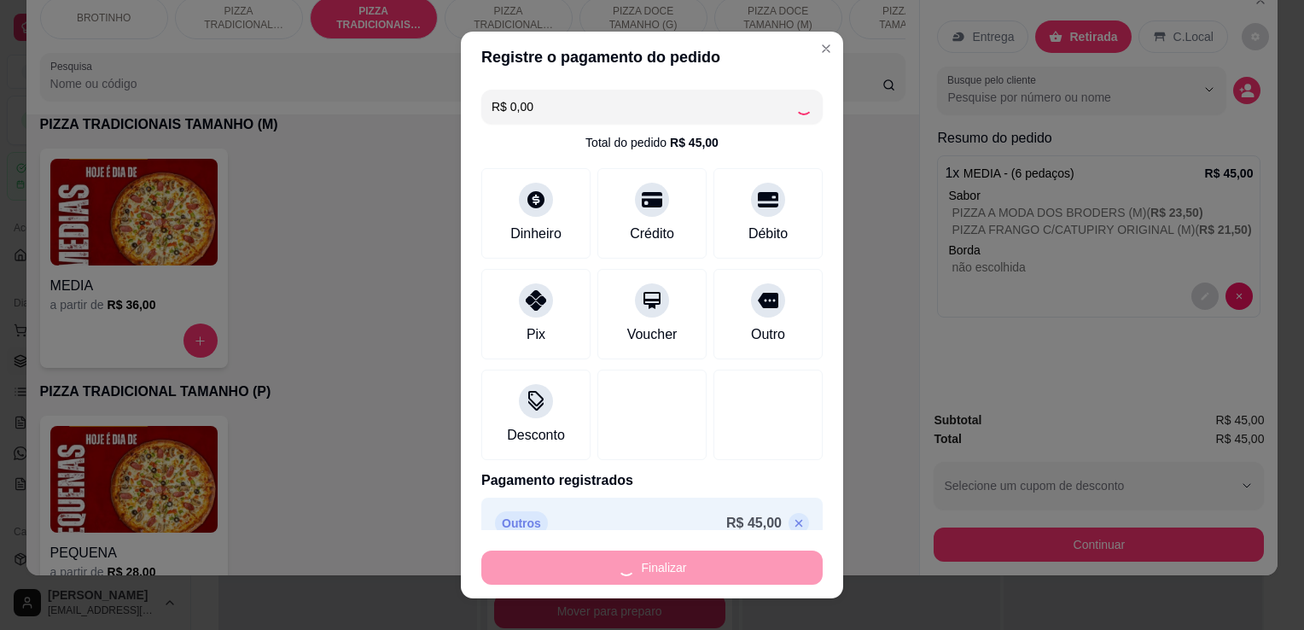
type input "-R$ 45,00"
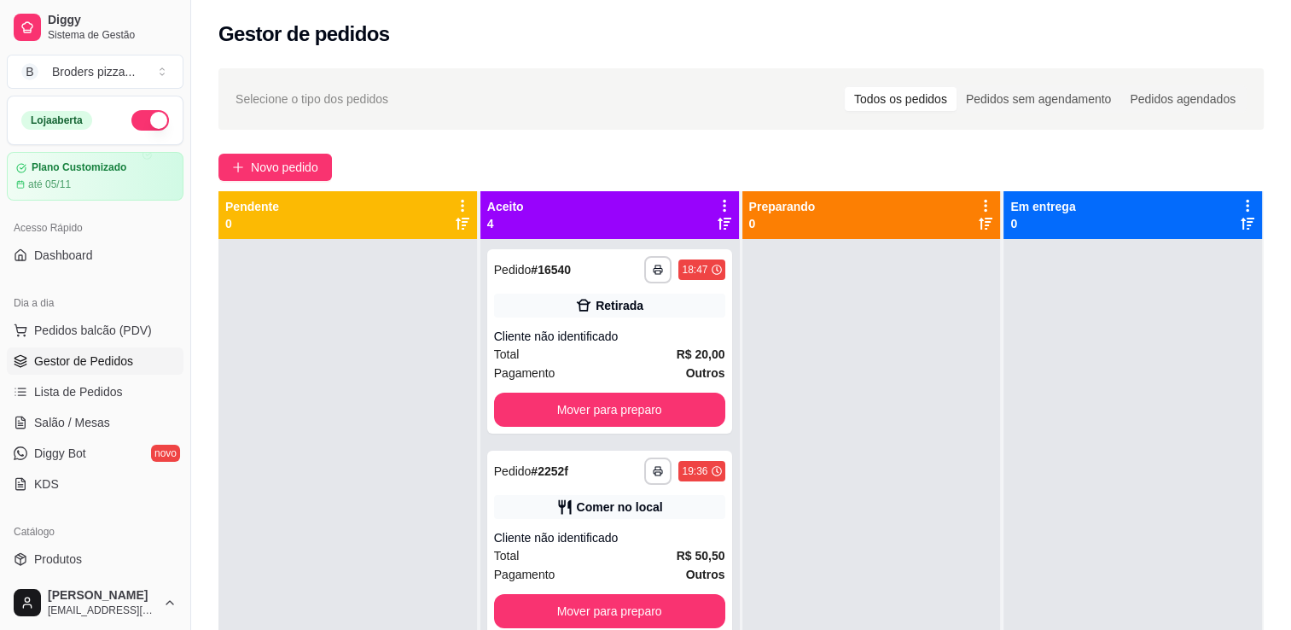
click at [577, 569] on div "Pagamento Outros" at bounding box center [609, 574] width 231 height 19
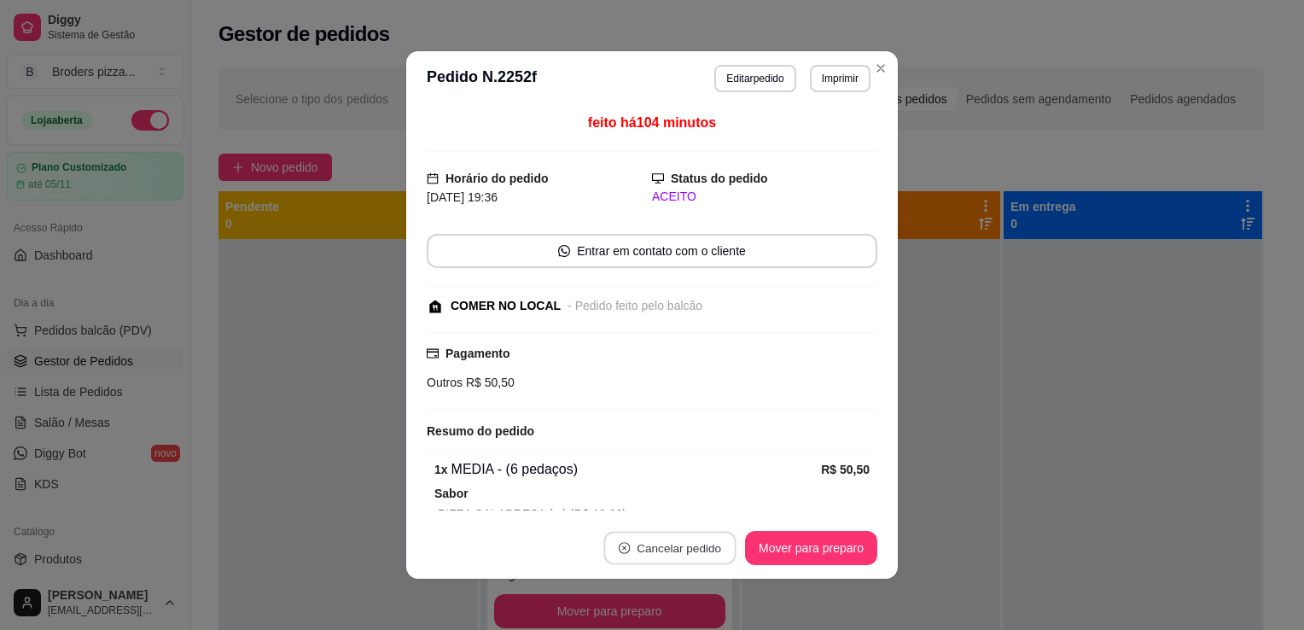
click at [643, 535] on button "Cancelar pedido" at bounding box center [669, 548] width 132 height 33
click at [683, 512] on button "Sim" at bounding box center [711, 505] width 67 height 33
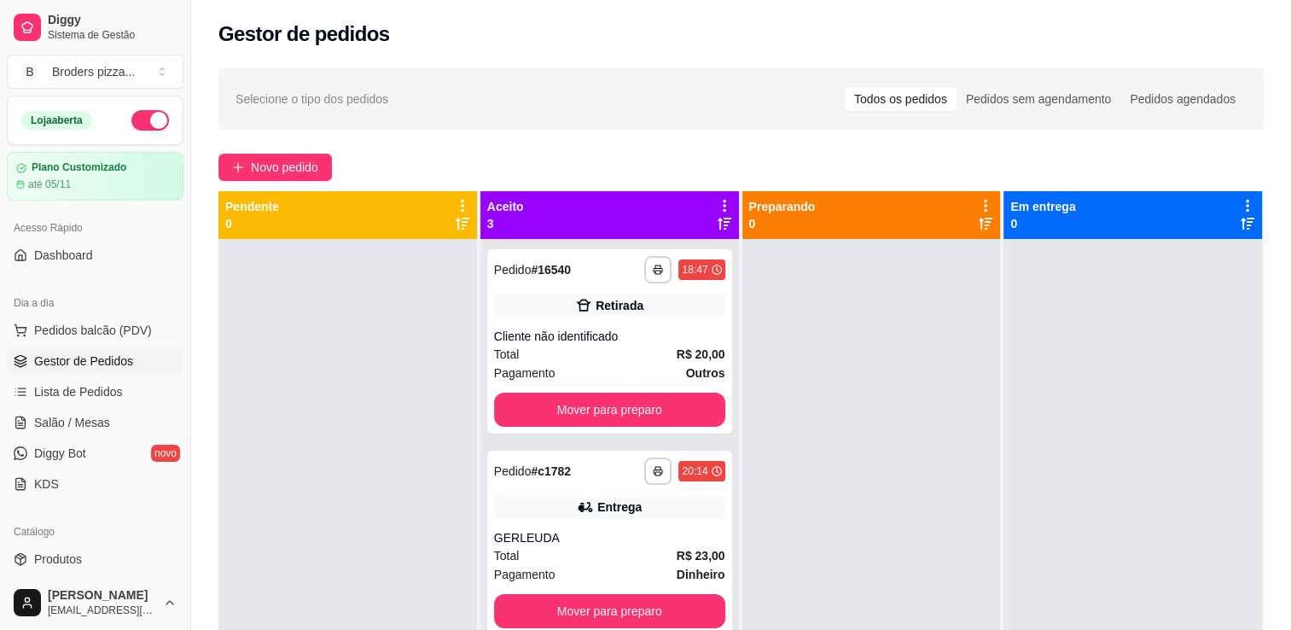
click at [404, 466] on div at bounding box center [347, 554] width 259 height 630
click at [599, 417] on button "Mover para preparo" at bounding box center [610, 409] width 224 height 33
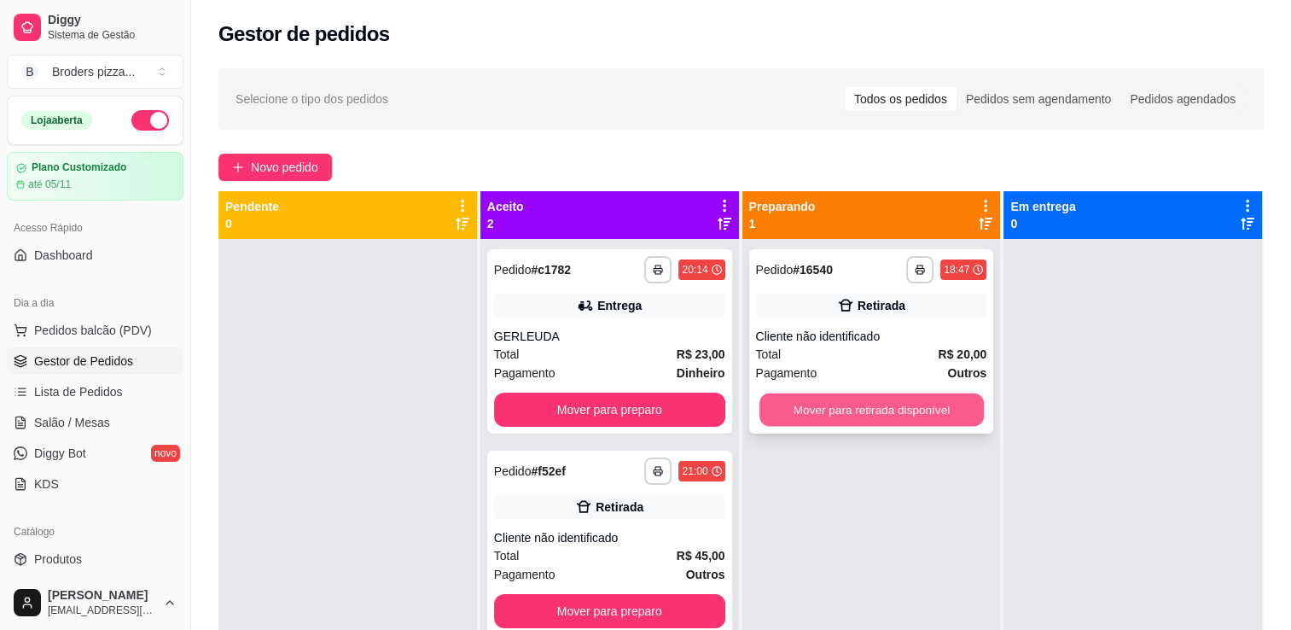
click at [800, 399] on button "Mover para retirada disponível" at bounding box center [871, 409] width 224 height 33
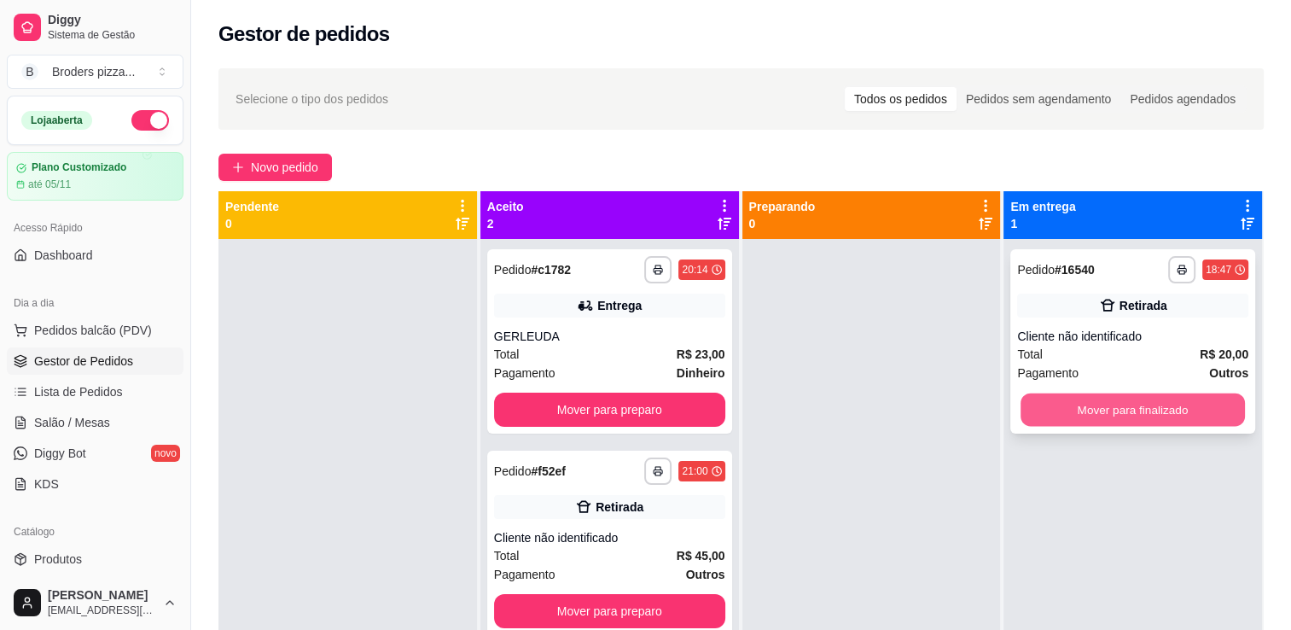
click at [1054, 398] on button "Mover para finalizado" at bounding box center [1133, 409] width 224 height 33
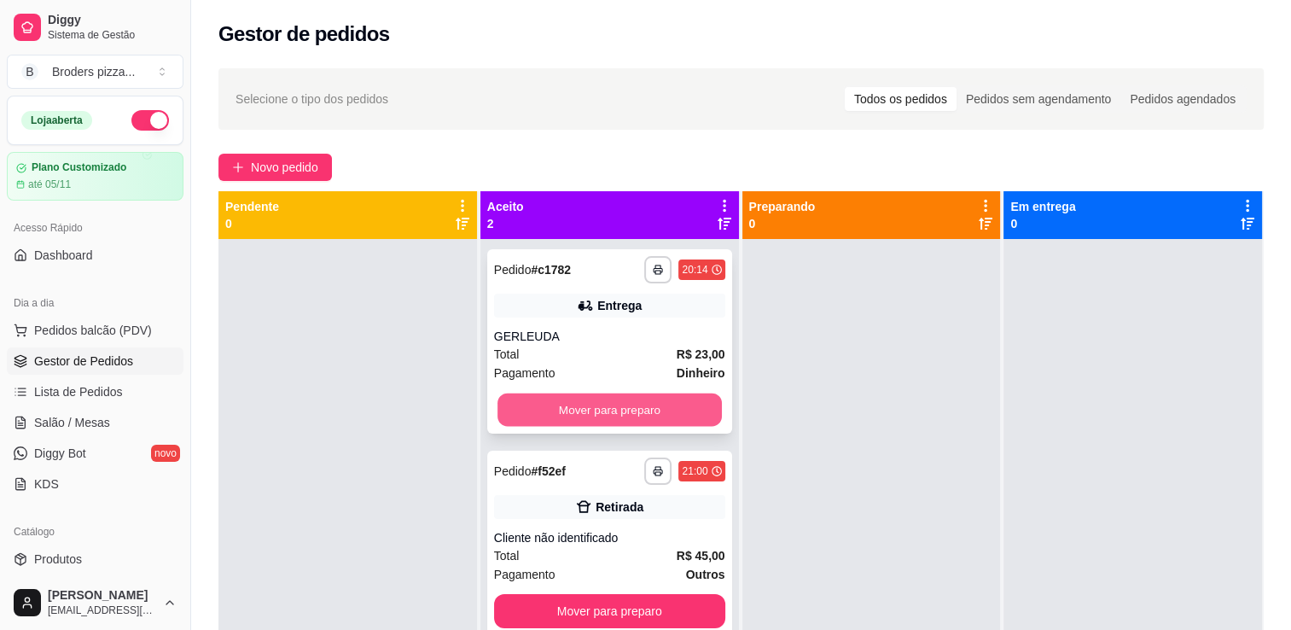
click at [603, 409] on button "Mover para preparo" at bounding box center [610, 409] width 224 height 33
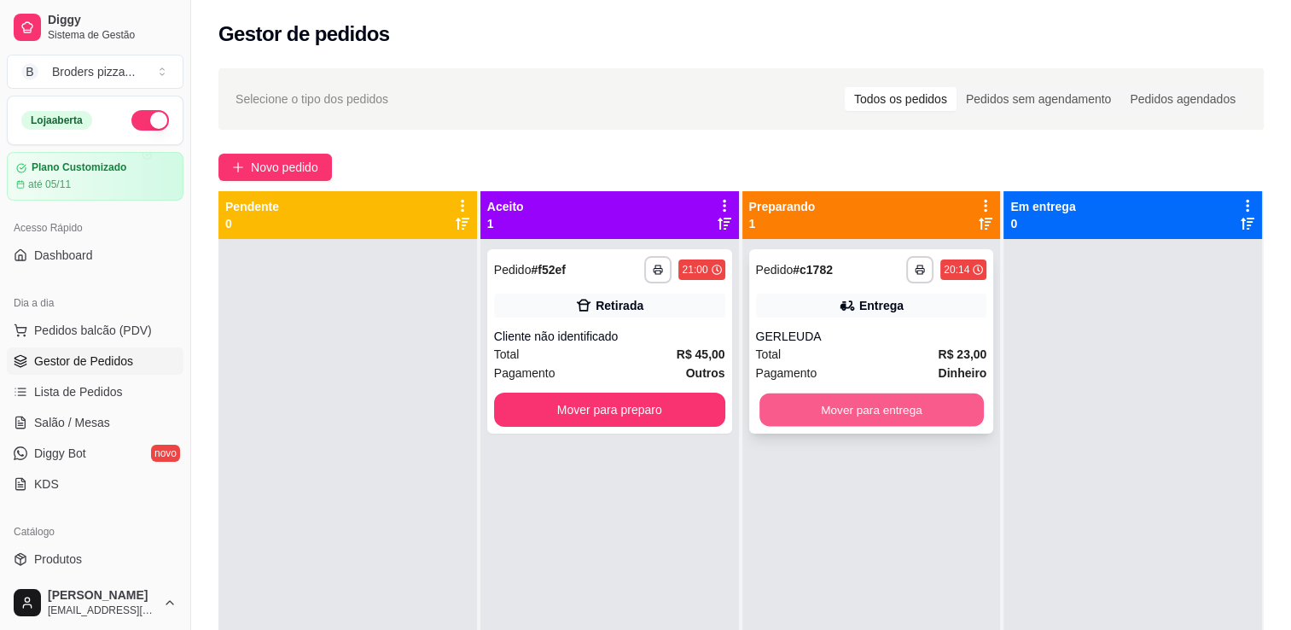
click at [790, 408] on button "Mover para entrega" at bounding box center [871, 409] width 224 height 33
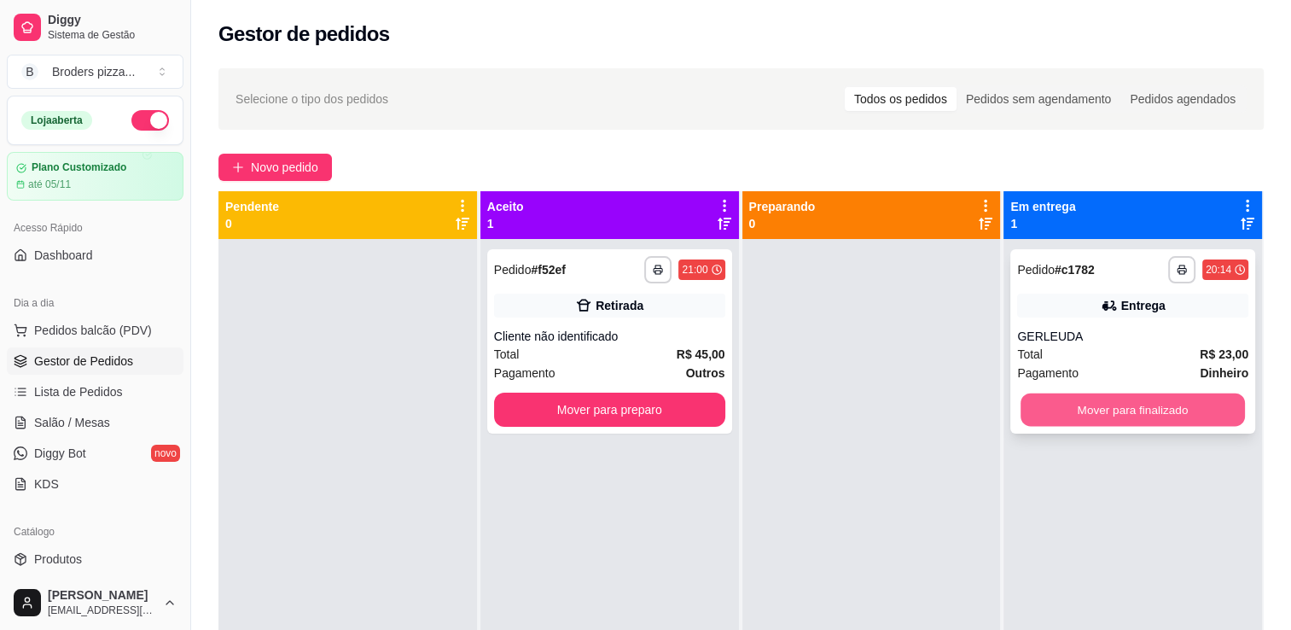
click at [1026, 422] on button "Mover para finalizado" at bounding box center [1133, 409] width 224 height 33
